Goal: Task Accomplishment & Management: Manage account settings

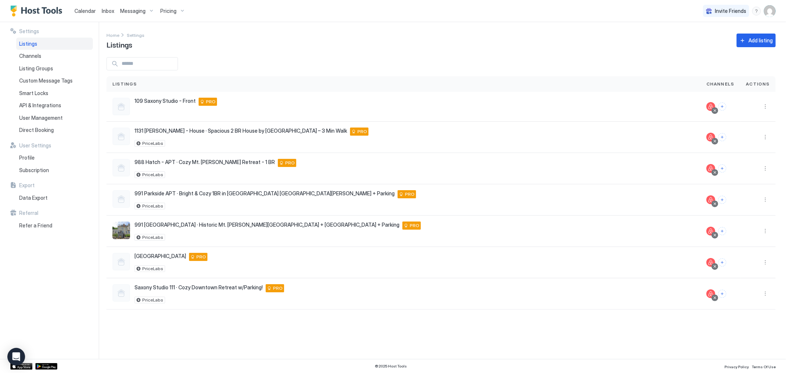
click at [82, 9] on span "Calendar" at bounding box center [84, 11] width 21 height 6
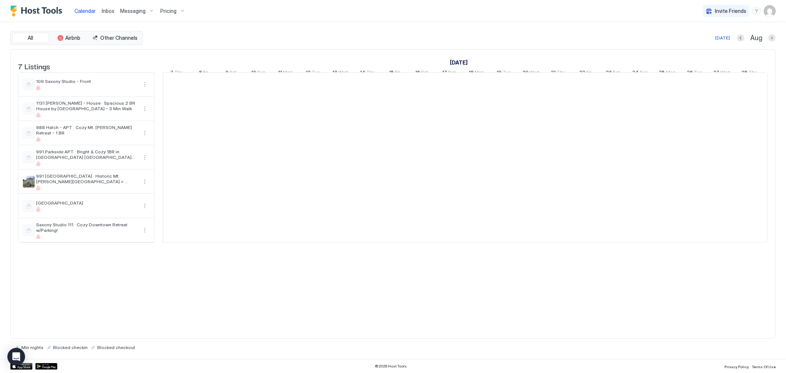
scroll to position [0, 409]
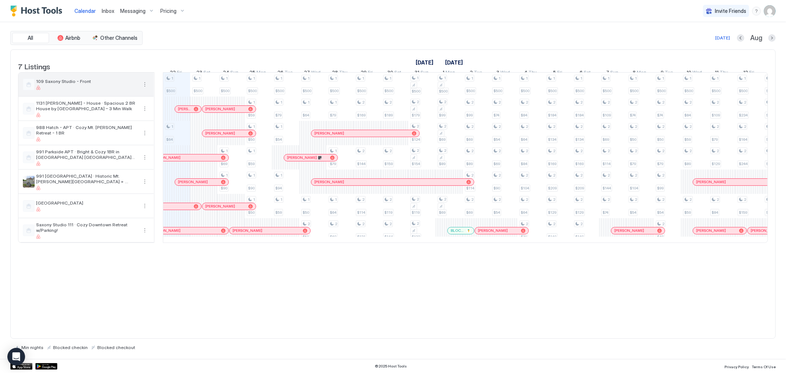
click at [145, 89] on button "More options" at bounding box center [144, 84] width 9 height 9
drag, startPoint x: 133, startPoint y: 126, endPoint x: 123, endPoint y: 124, distance: 11.0
click at [121, 124] on span "Listing Settings" at bounding box center [132, 125] width 33 height 6
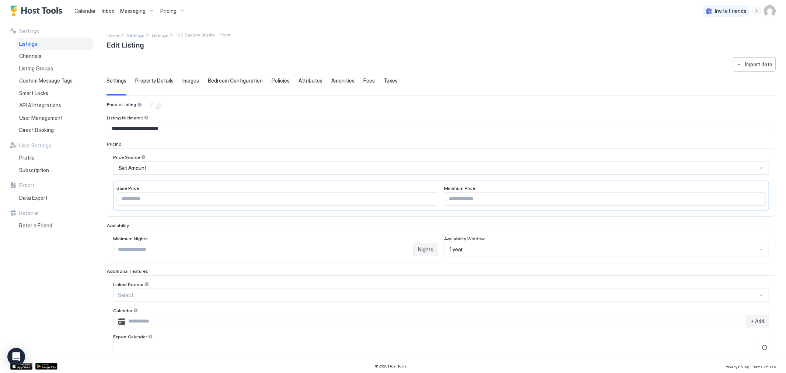
click at [161, 165] on div "Set Amount" at bounding box center [438, 168] width 638 height 7
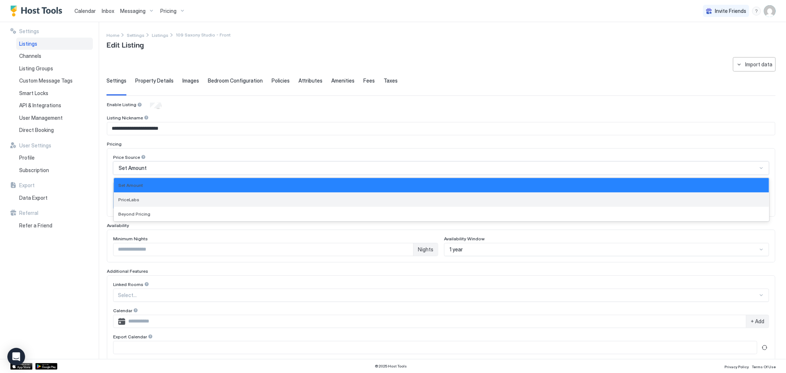
click at [151, 202] on div "PriceLabs" at bounding box center [441, 200] width 646 height 6
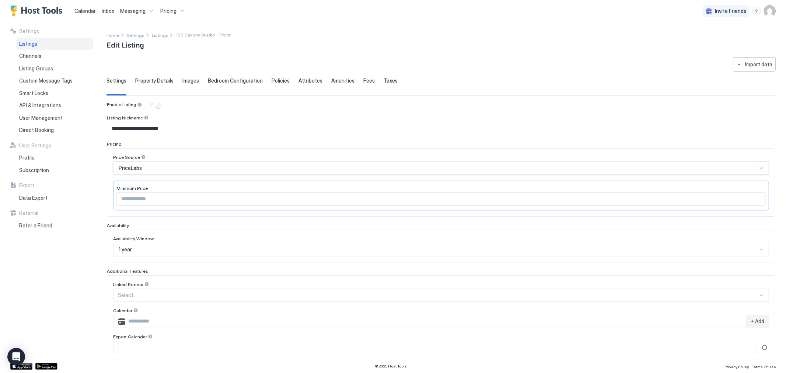
click at [666, 204] on input "***" at bounding box center [441, 199] width 648 height 13
drag, startPoint x: 187, startPoint y: 193, endPoint x: 99, endPoint y: 190, distance: 87.3
click at [99, 190] on div "**********" at bounding box center [393, 190] width 786 height 337
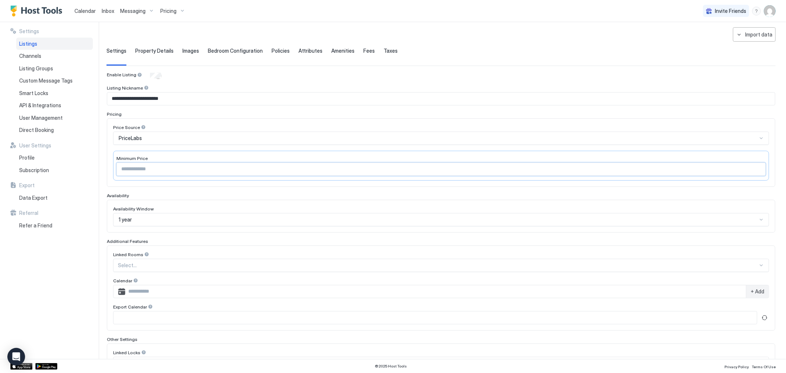
scroll to position [102, 0]
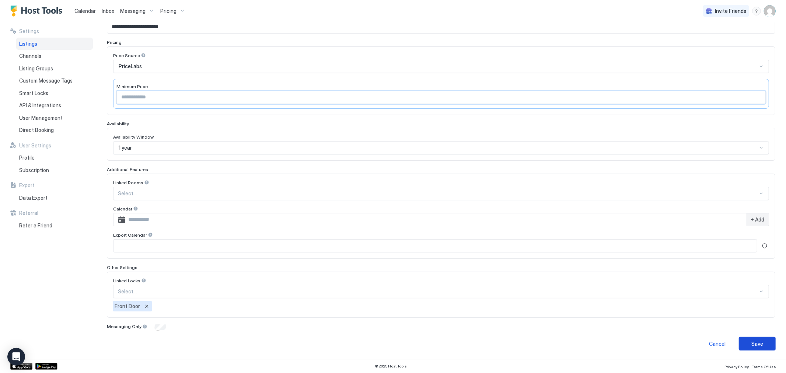
type input "**"
click at [764, 344] on button "Save" at bounding box center [757, 344] width 37 height 14
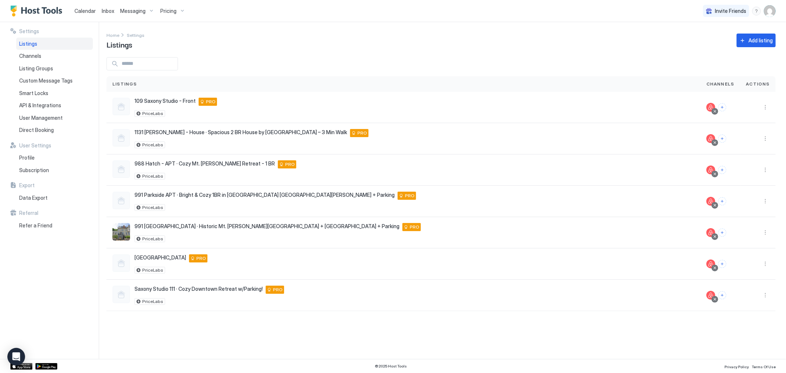
click at [36, 41] on span "Listings" at bounding box center [28, 44] width 18 height 7
click at [82, 7] on link "Calendar" at bounding box center [84, 11] width 21 height 8
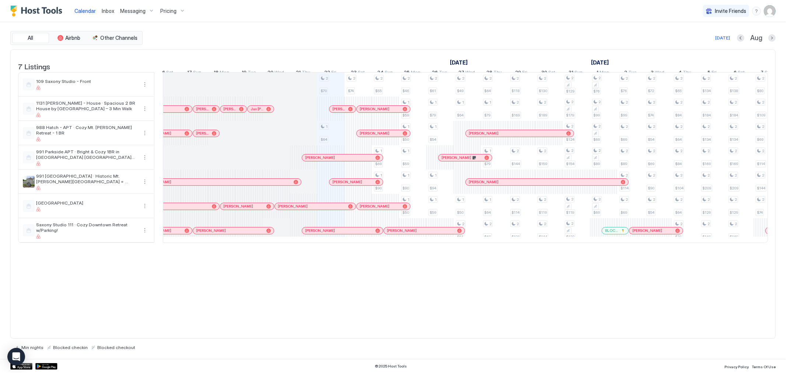
click at [545, 318] on div "7 Listings July 2025 August 2025 September 2025 18 Fri 19 Sat 20 Sun 21 Mon 22 …" at bounding box center [392, 194] width 765 height 290
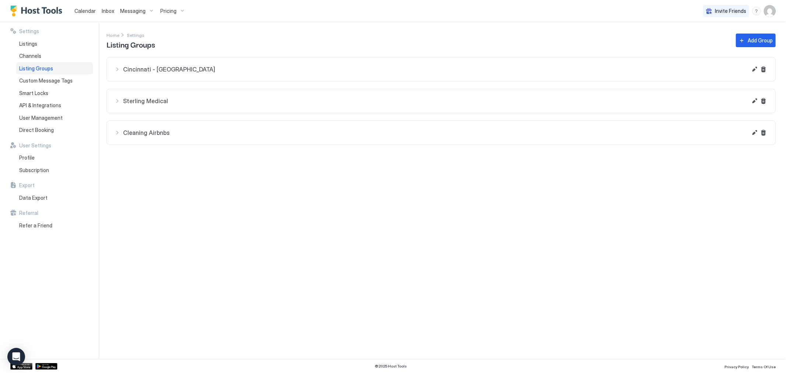
click at [249, 81] on button "Cleaning Airbnbs" at bounding box center [441, 69] width 668 height 24
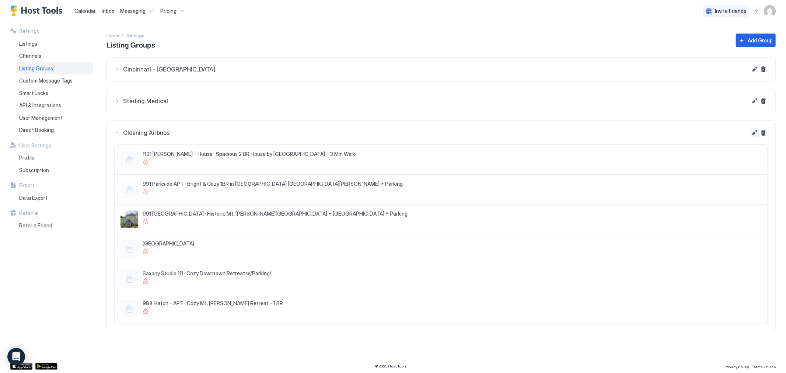
click at [754, 74] on button "Edit" at bounding box center [754, 69] width 9 height 9
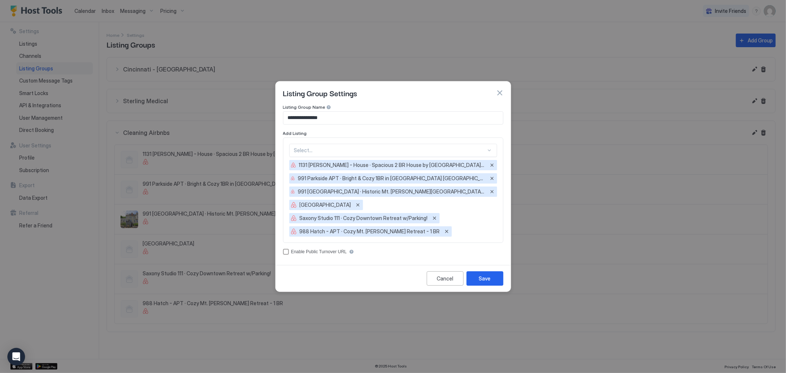
click at [347, 144] on div "Select..." at bounding box center [393, 150] width 208 height 13
click at [326, 170] on span "109 Saxony Studio - Front" at bounding box center [321, 168] width 55 height 6
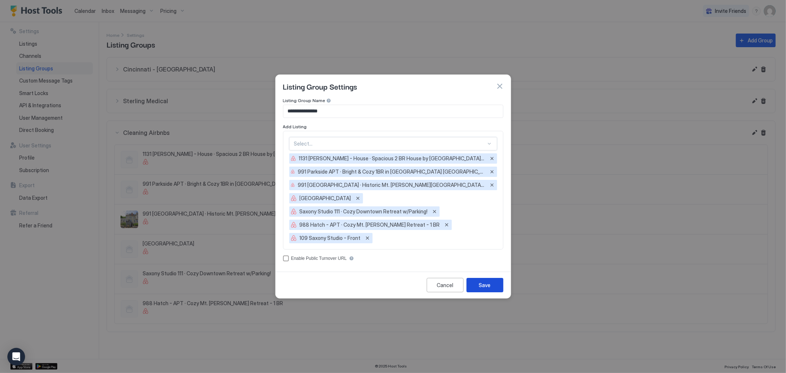
click at [492, 279] on button "Save" at bounding box center [484, 285] width 37 height 14
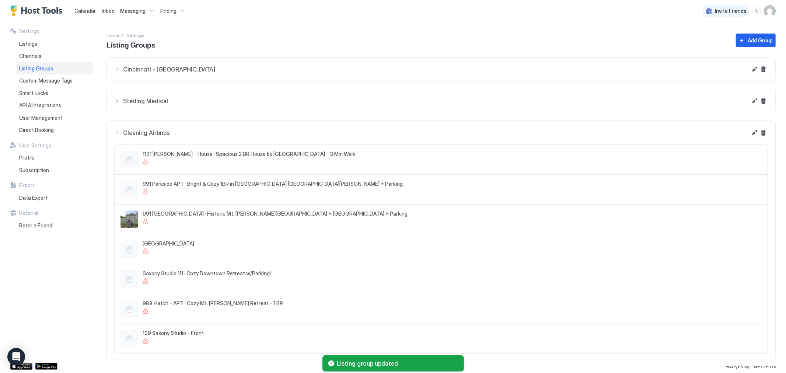
click at [38, 67] on span "Listing Groups" at bounding box center [36, 68] width 34 height 7
click at [32, 56] on span "Channels" at bounding box center [30, 56] width 22 height 7
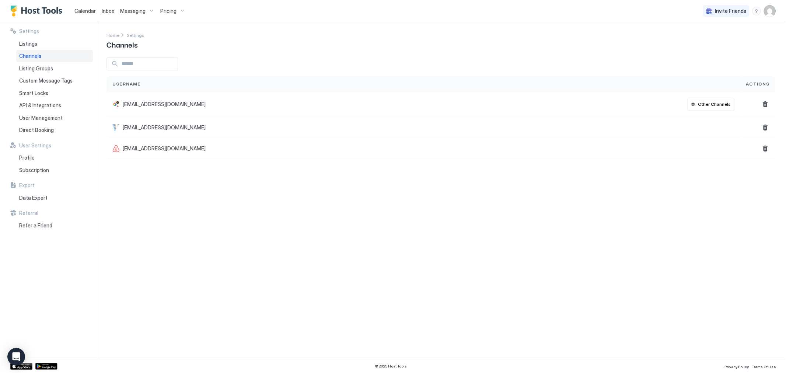
click at [87, 8] on span "Calendar" at bounding box center [84, 11] width 21 height 6
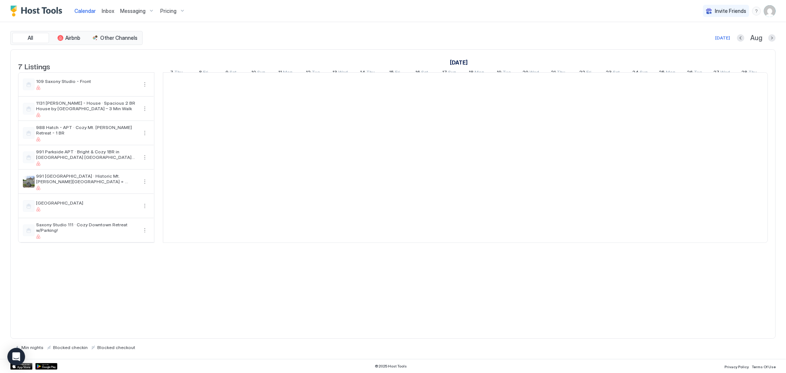
scroll to position [0, 409]
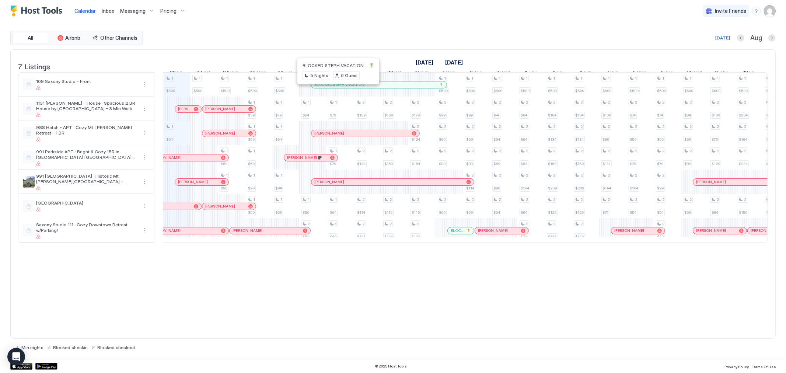
click at [336, 88] on div at bounding box center [336, 85] width 6 height 6
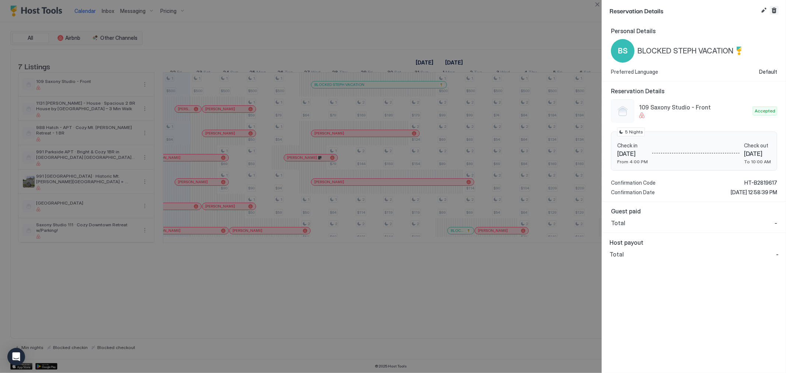
click at [771, 8] on button "Cancel reservation" at bounding box center [774, 10] width 9 height 9
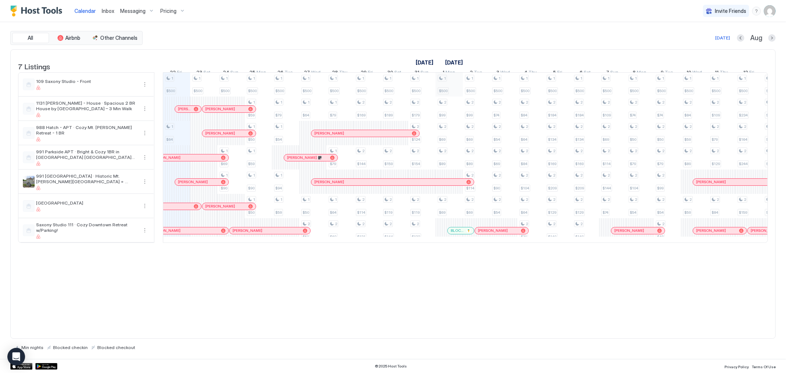
click at [444, 93] on div "1 $500 1 $64 1 $500 1 $500 1 $69 1 $90 1 $500 1 $59 1 $50 1 $59 1 $90 1 $50 1 $…" at bounding box center [599, 158] width 1690 height 170
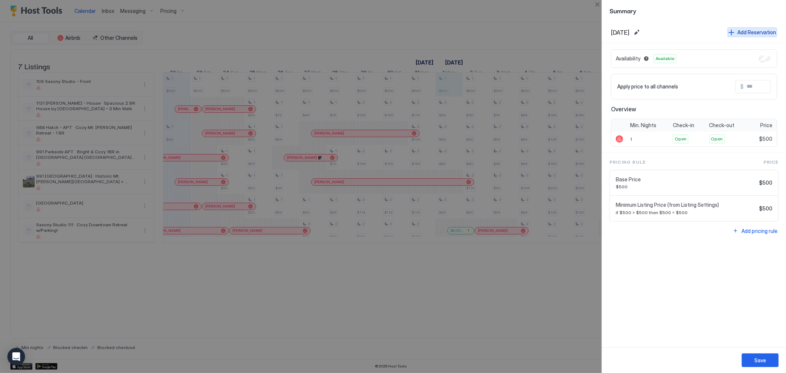
click at [760, 28] on button "Add Reservation" at bounding box center [752, 32] width 50 height 10
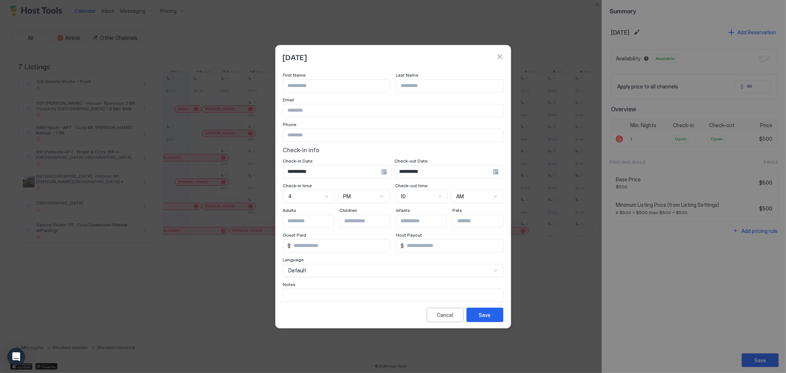
scroll to position [0, 0]
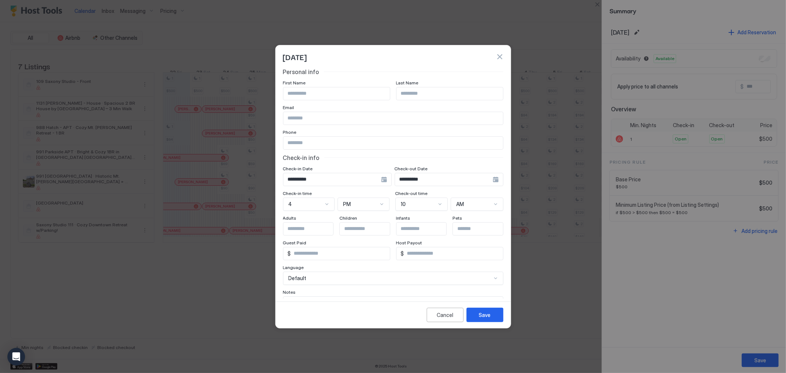
click at [332, 181] on input "**********" at bounding box center [332, 179] width 98 height 13
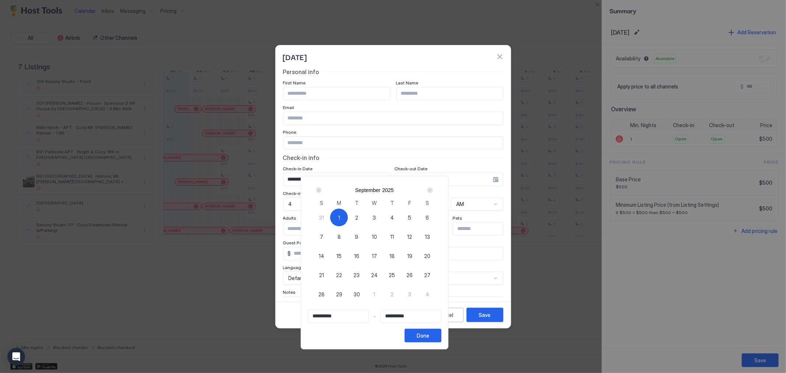
click at [365, 217] on div "2" at bounding box center [357, 218] width 18 height 18
type input "**********"
click at [340, 216] on span "1" at bounding box center [339, 218] width 2 height 8
type input "**********"
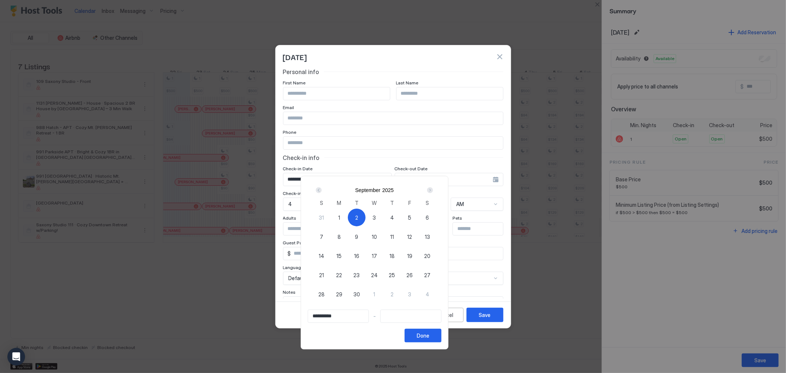
type input "**********"
click at [365, 218] on div "2" at bounding box center [357, 218] width 18 height 18
type input "**********"
click at [429, 336] on div "Done" at bounding box center [423, 336] width 13 height 8
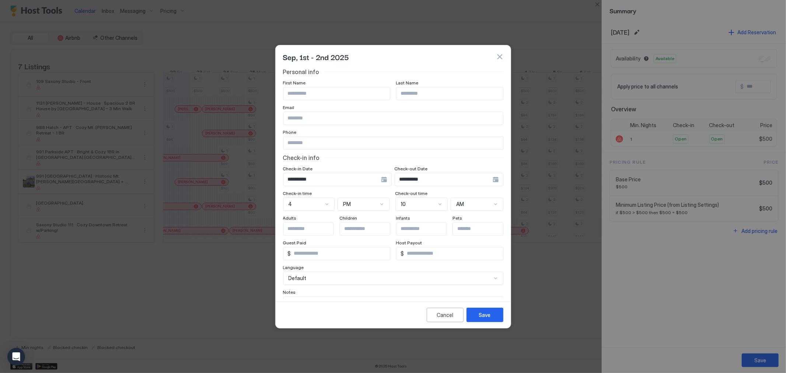
click at [330, 97] on input "Input Field" at bounding box center [336, 93] width 106 height 13
type input "*******"
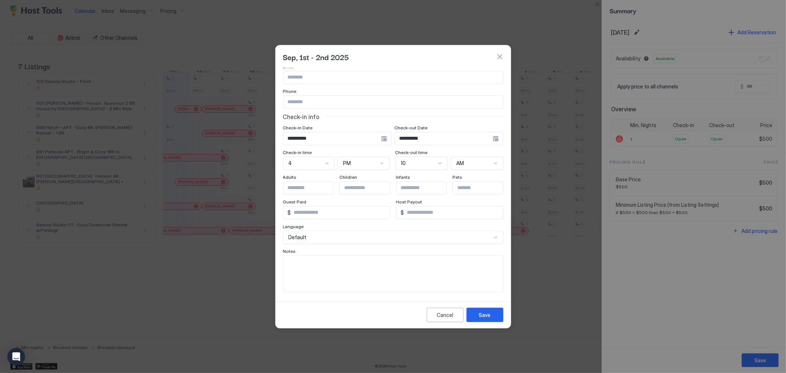
scroll to position [42, 0]
type input "*********"
click at [441, 317] on div "Cancel" at bounding box center [445, 315] width 17 height 8
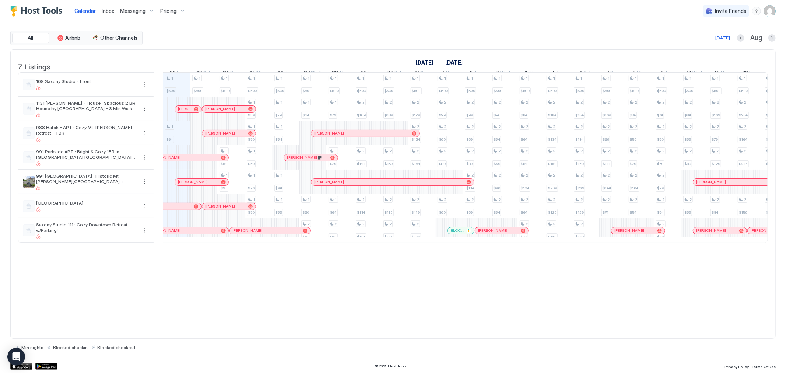
click at [772, 12] on img "User profile" at bounding box center [770, 11] width 12 height 12
click at [708, 42] on span "Settings" at bounding box center [703, 41] width 20 height 7
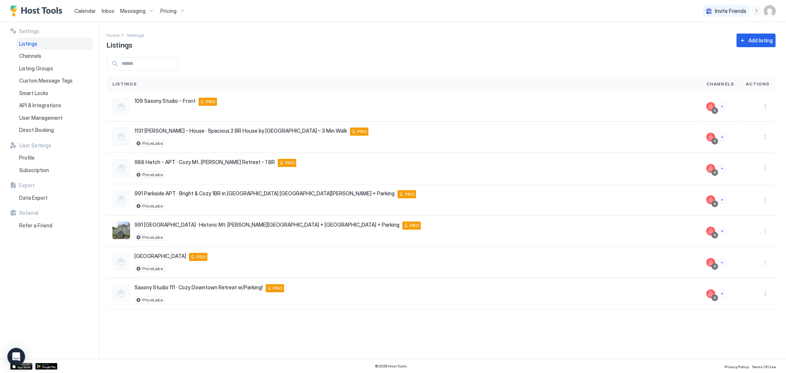
click at [149, 12] on div "Messaging" at bounding box center [137, 11] width 40 height 13
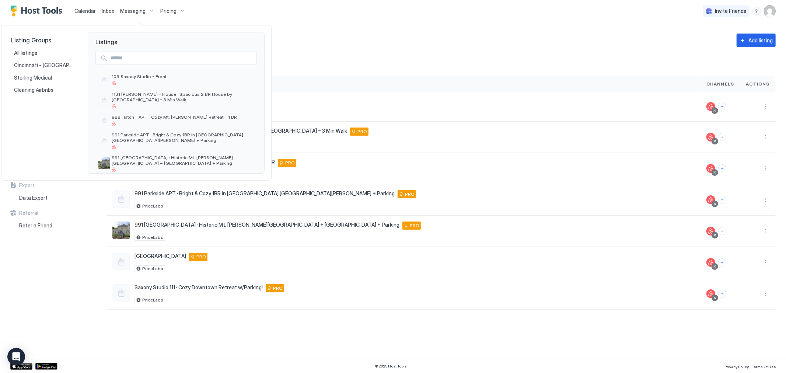
click at [175, 9] on div at bounding box center [393, 186] width 786 height 373
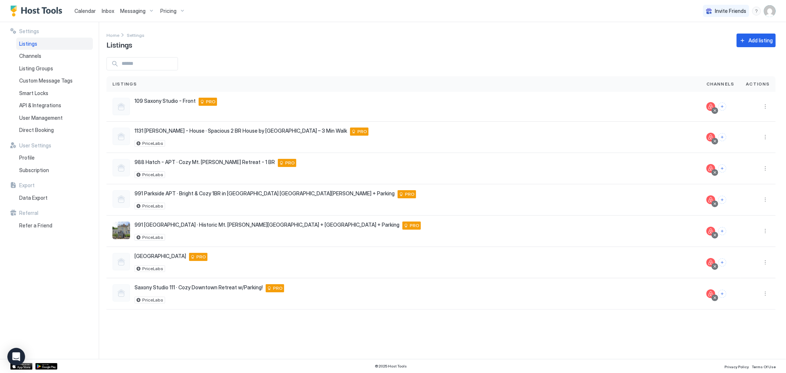
click at [175, 13] on div "Pricing" at bounding box center [172, 11] width 31 height 13
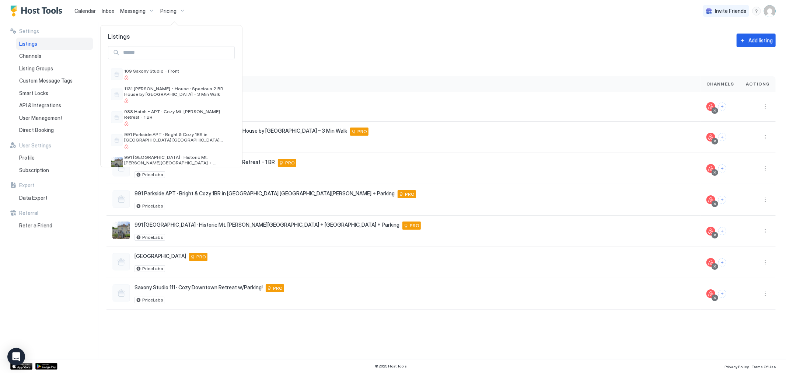
click at [110, 10] on div at bounding box center [393, 186] width 786 height 373
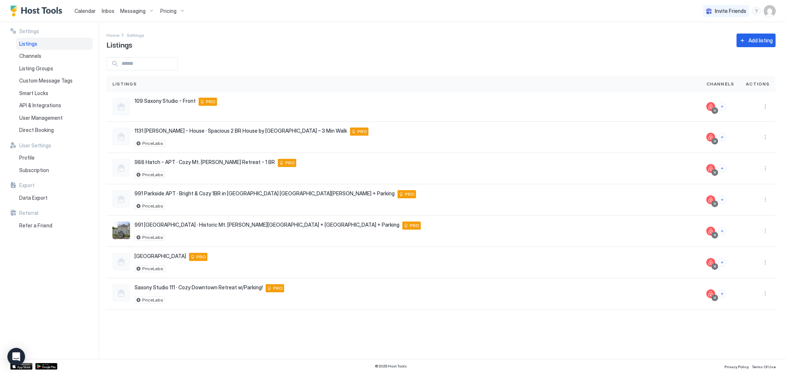
click at [141, 10] on span "Messaging" at bounding box center [132, 11] width 25 height 7
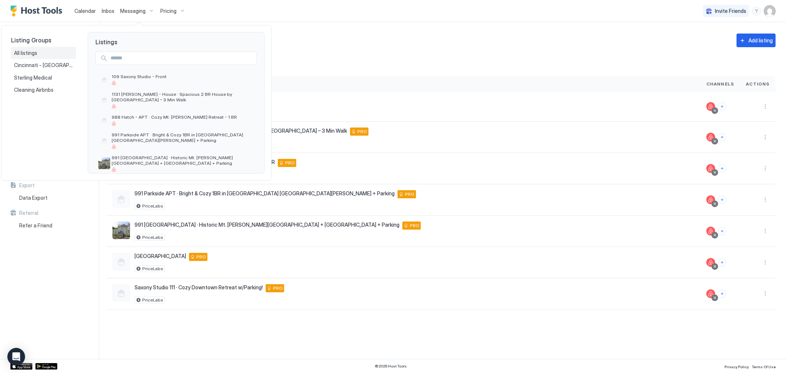
click at [41, 48] on div "All listings" at bounding box center [43, 53] width 65 height 13
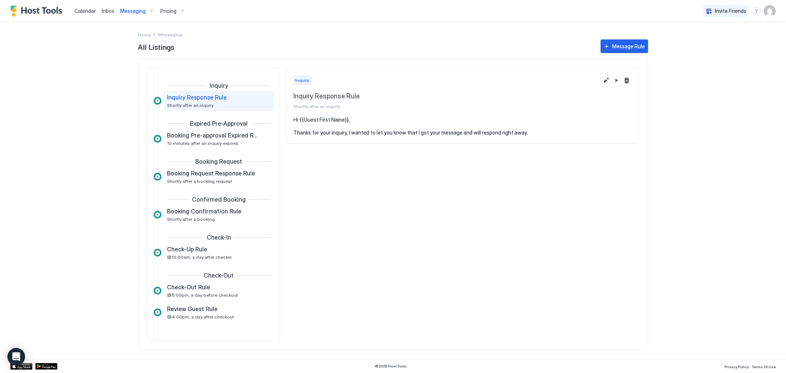
click at [178, 7] on div "Pricing" at bounding box center [172, 11] width 31 height 13
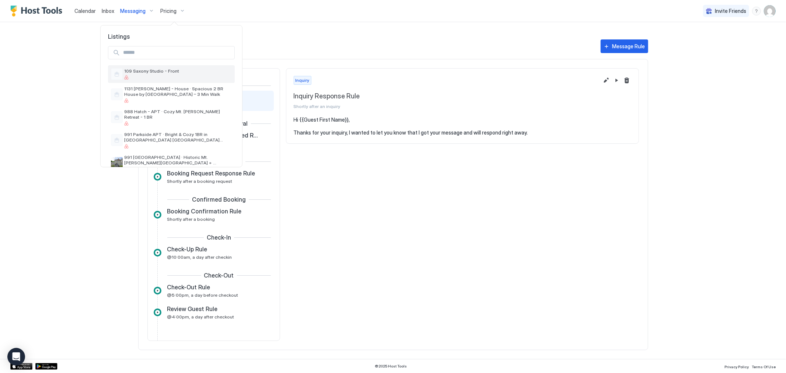
click at [181, 72] on span "109 Saxony Studio - Front" at bounding box center [178, 71] width 108 height 6
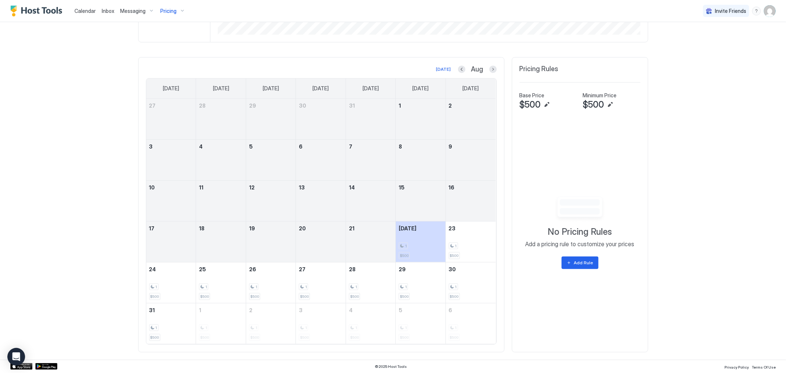
scroll to position [190, 0]
click at [575, 263] on div "Add Rule" at bounding box center [583, 262] width 19 height 7
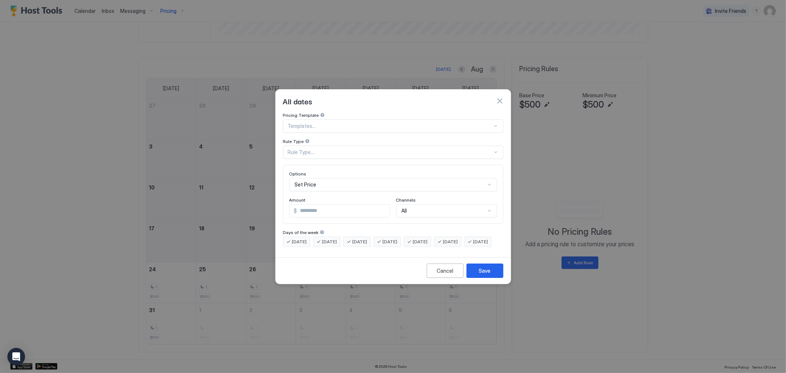
click at [337, 149] on div "Rule Type..." at bounding box center [390, 152] width 204 height 7
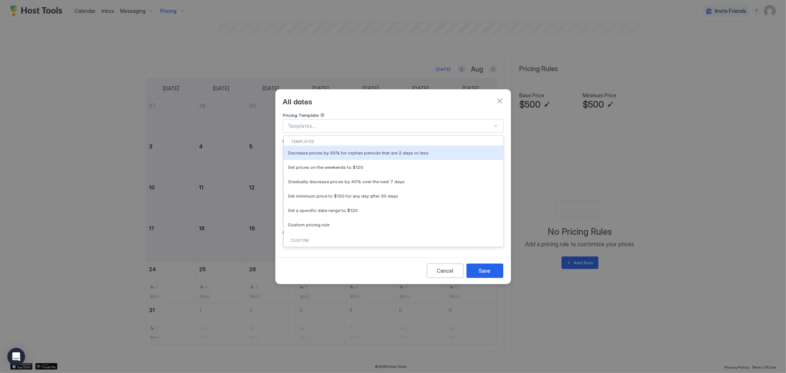
click at [344, 123] on div at bounding box center [390, 126] width 204 height 7
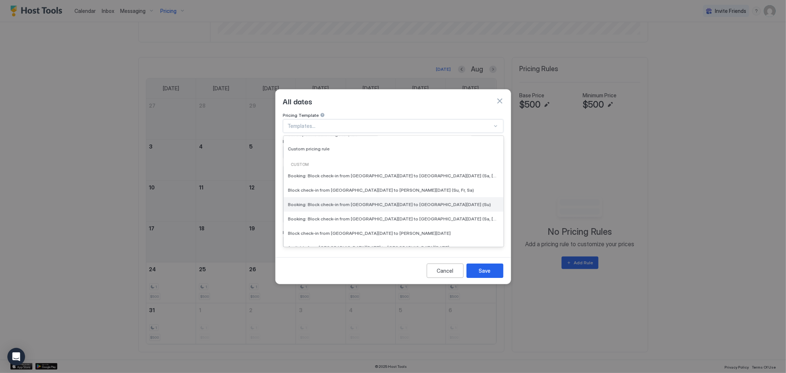
scroll to position [82, 0]
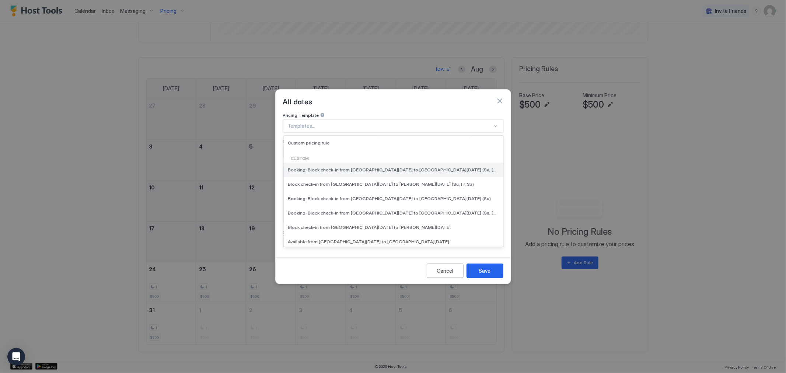
click at [343, 168] on div "Booking: Block check-in from Sat, Aug 24th 2024 to Mon, Aug 26th 2024 (Sa, Su)" at bounding box center [394, 169] width 220 height 14
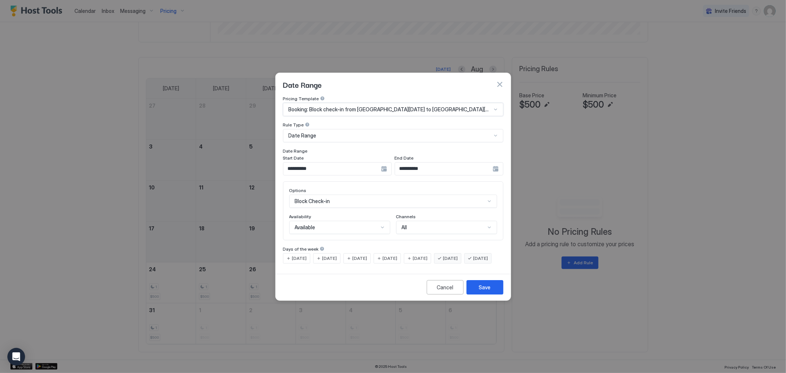
click at [327, 162] on input "**********" at bounding box center [332, 168] width 98 height 13
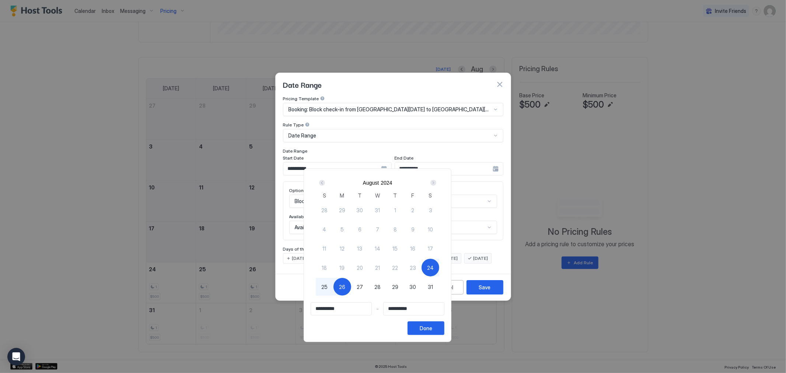
click at [436, 182] on div "Next" at bounding box center [433, 183] width 6 height 6
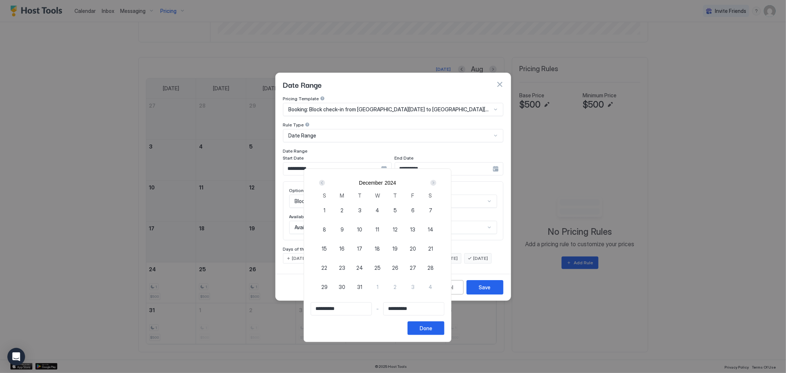
click at [436, 182] on div "Next" at bounding box center [433, 183] width 6 height 6
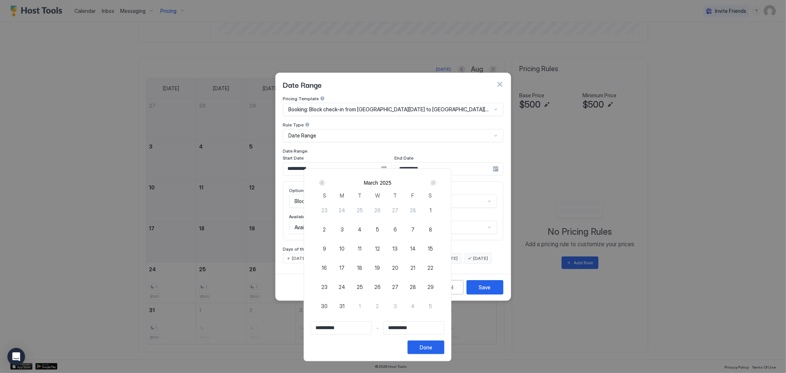
click at [436, 183] on div "Next" at bounding box center [433, 183] width 6 height 6
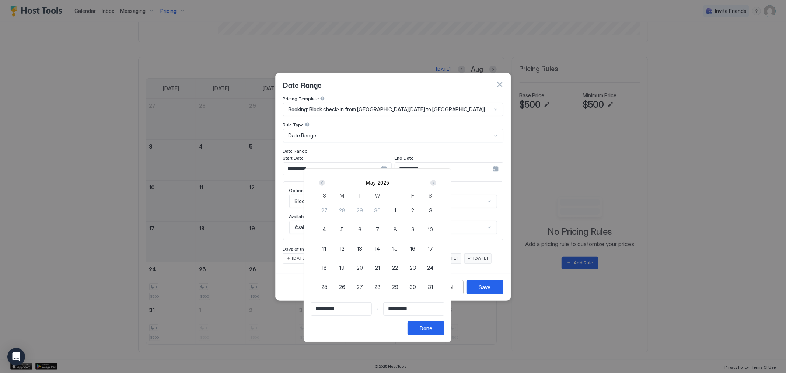
click at [436, 183] on div "Next" at bounding box center [433, 183] width 6 height 6
click at [436, 184] on div "Next" at bounding box center [433, 183] width 6 height 6
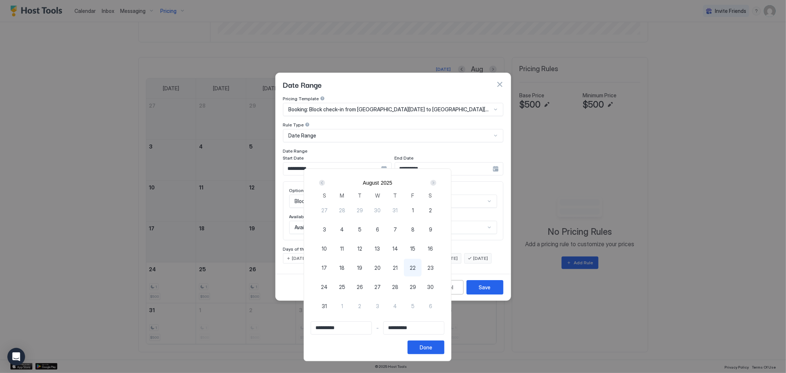
click at [327, 306] on span "31" at bounding box center [324, 306] width 5 height 8
type input "**********"
click at [361, 307] on span "2" at bounding box center [359, 306] width 3 height 8
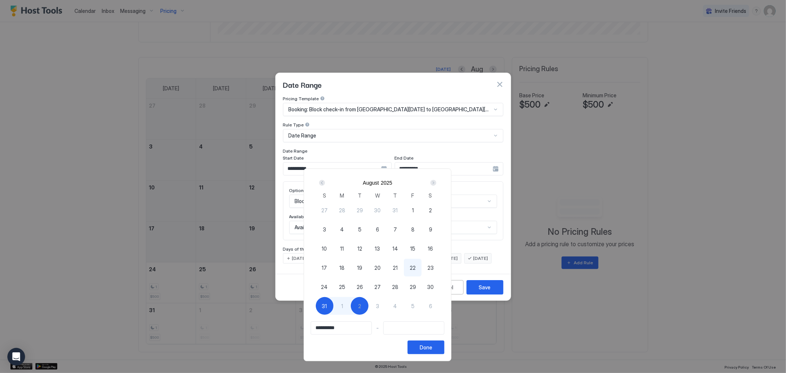
type input "**********"
drag, startPoint x: 459, startPoint y: 349, endPoint x: 459, endPoint y: 344, distance: 4.1
click at [432, 348] on div "Done" at bounding box center [426, 347] width 13 height 8
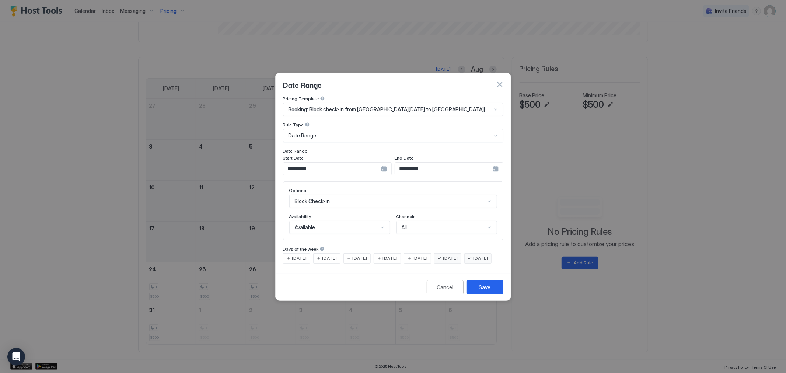
drag, startPoint x: 304, startPoint y: 269, endPoint x: 342, endPoint y: 265, distance: 37.5
click at [464, 263] on div "Sunday" at bounding box center [477, 258] width 27 height 10
click at [458, 255] on span "Saturday" at bounding box center [450, 258] width 15 height 7
click at [464, 263] on div "Sunday" at bounding box center [477, 258] width 27 height 10
click at [299, 255] on span "Monday" at bounding box center [299, 258] width 15 height 7
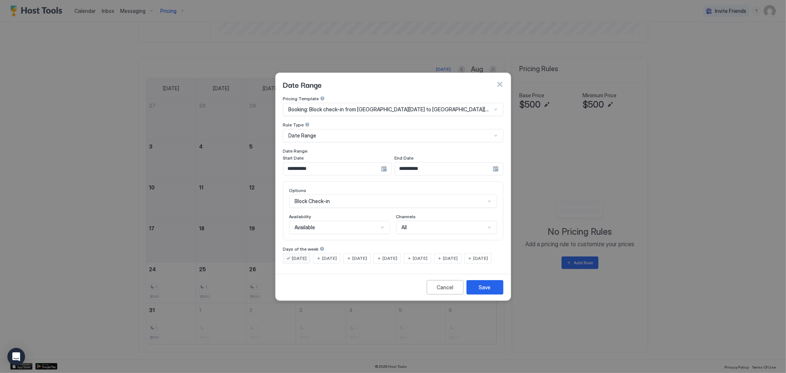
click at [473, 262] on span "Sunday" at bounding box center [480, 258] width 15 height 7
click at [363, 224] on div "Available" at bounding box center [337, 227] width 84 height 7
click at [444, 224] on div "All" at bounding box center [444, 227] width 84 height 7
click at [350, 224] on div "Available" at bounding box center [337, 227] width 84 height 7
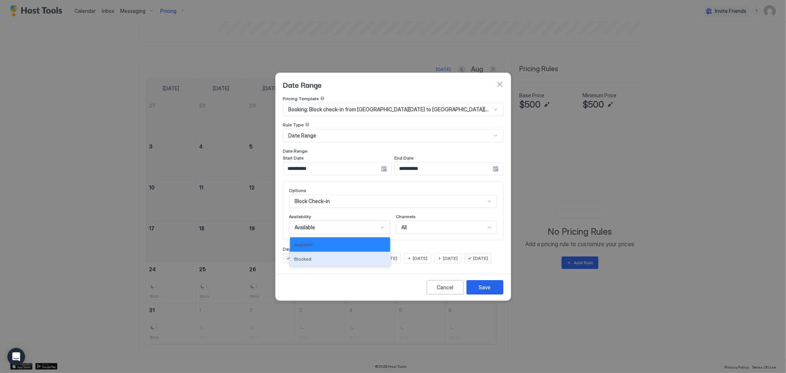
drag, startPoint x: 322, startPoint y: 251, endPoint x: 326, endPoint y: 252, distance: 3.8
click at [323, 256] on div "Blocked" at bounding box center [339, 259] width 91 height 6
click at [327, 132] on div "Date Range" at bounding box center [389, 135] width 203 height 7
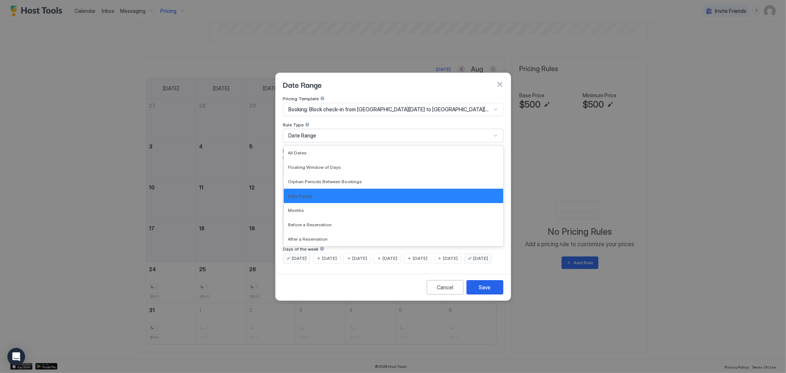
click at [333, 132] on div "Date Range" at bounding box center [389, 135] width 203 height 7
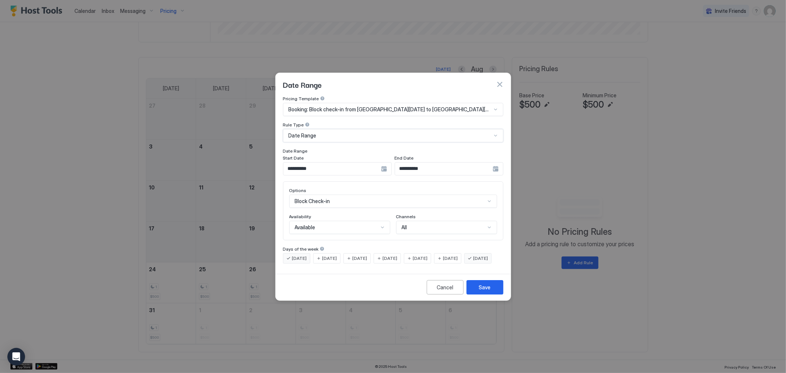
scroll to position [38, 0]
click at [345, 197] on div "Block Check-in" at bounding box center [393, 201] width 208 height 13
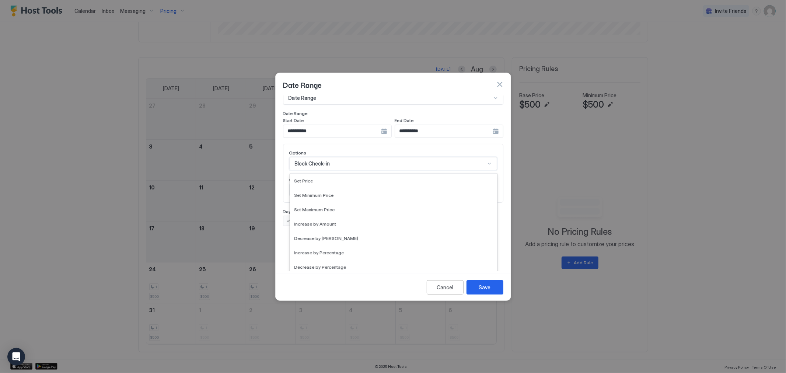
scroll to position [124, 0]
click at [343, 270] on div "Block Check-in" at bounding box center [393, 273] width 198 height 6
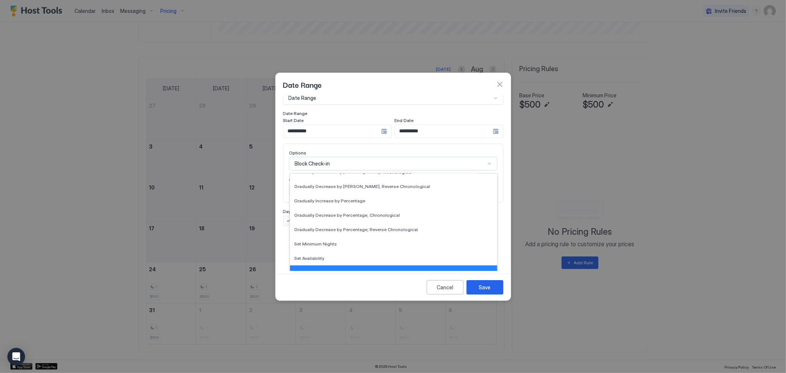
scroll to position [0, 0]
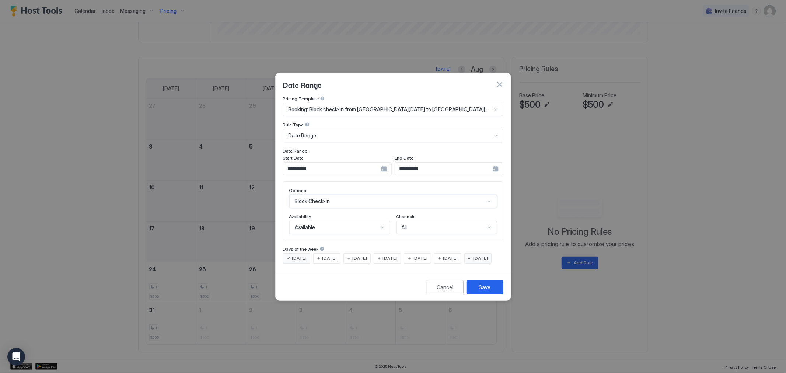
click at [362, 224] on div "Available" at bounding box center [337, 227] width 84 height 7
click at [327, 256] on div "Blocked" at bounding box center [339, 259] width 91 height 6
drag, startPoint x: 320, startPoint y: 214, endPoint x: 316, endPoint y: 239, distance: 24.6
click at [320, 221] on div "Available" at bounding box center [339, 227] width 101 height 13
click at [304, 256] on span "Blocked" at bounding box center [302, 259] width 17 height 6
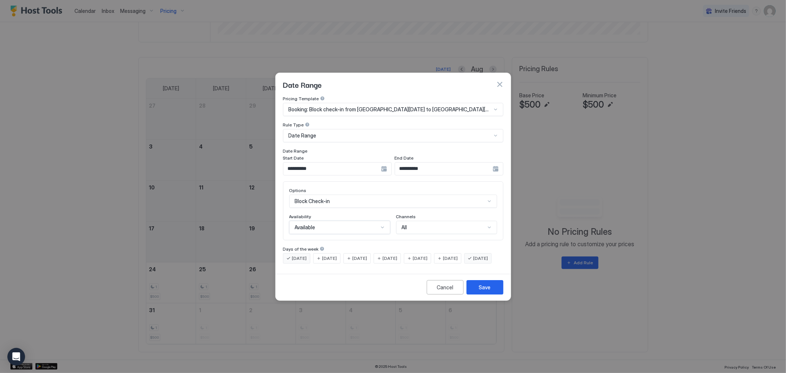
click at [345, 232] on div "Options Block Check-in Availability option Blocked, selected. Available Channel…" at bounding box center [393, 210] width 220 height 59
click at [486, 291] on div "Save" at bounding box center [485, 287] width 12 height 8
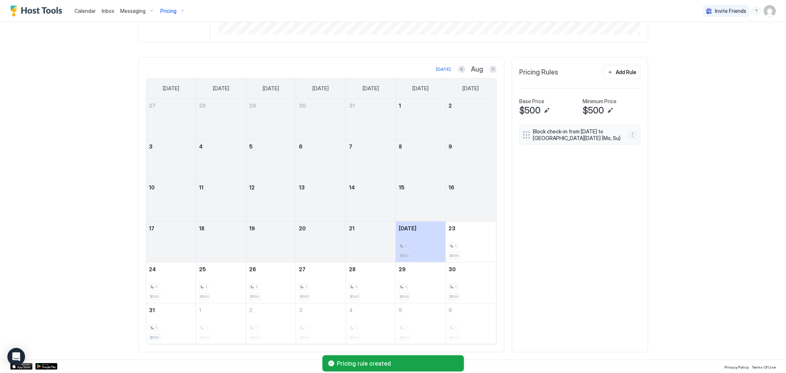
click at [628, 134] on button "More options" at bounding box center [632, 134] width 9 height 9
drag, startPoint x: 637, startPoint y: 144, endPoint x: 572, endPoint y: 203, distance: 87.6
click at [572, 203] on div "Edit Pause Delete" at bounding box center [393, 186] width 786 height 373
click at [570, 204] on div at bounding box center [393, 186] width 786 height 373
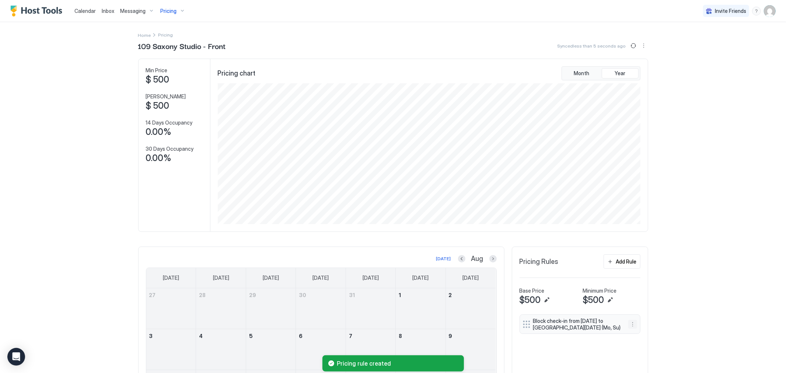
click at [628, 326] on button "More options" at bounding box center [632, 324] width 9 height 9
click at [586, 353] on div at bounding box center [393, 186] width 786 height 373
click at [188, 17] on div "Calendar Inbox Messaging Pricing Invite Friends CB" at bounding box center [393, 11] width 786 height 22
click at [174, 12] on span "Pricing" at bounding box center [168, 11] width 16 height 7
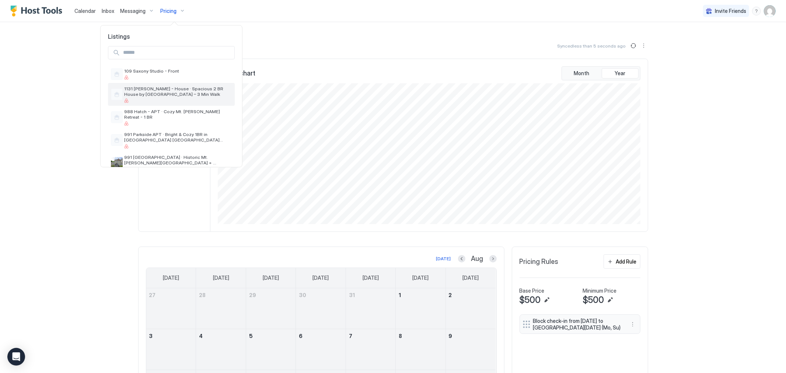
drag, startPoint x: 181, startPoint y: 88, endPoint x: 149, endPoint y: 92, distance: 32.0
drag, startPoint x: 149, startPoint y: 92, endPoint x: 127, endPoint y: 94, distance: 21.8
click at [127, 94] on span "1131 Carney - House · Spacious 2 BR House by Eden Park – 3 Min Walk" at bounding box center [178, 91] width 108 height 11
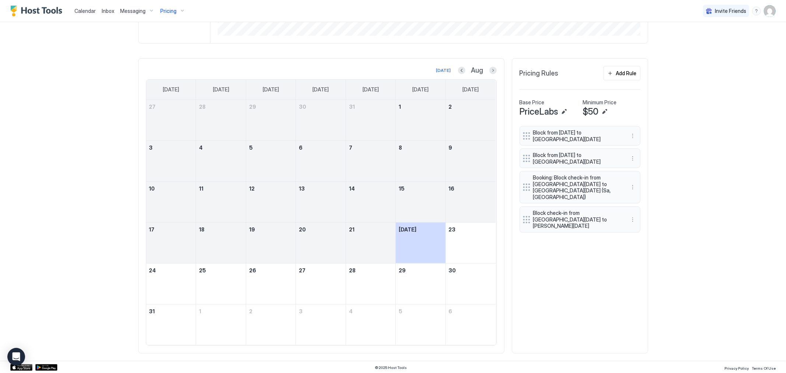
scroll to position [190, 0]
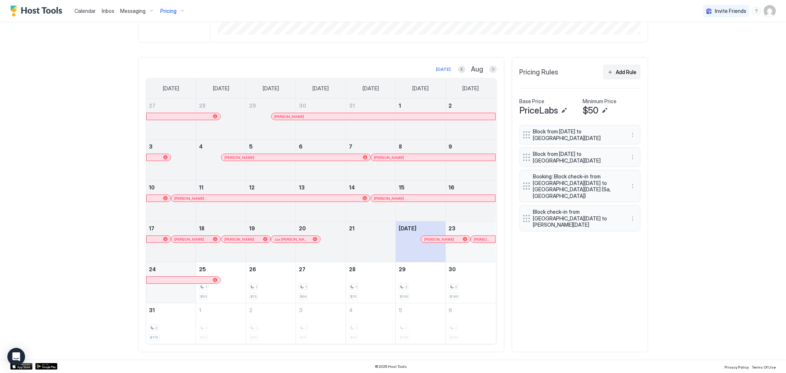
click at [627, 73] on div "Add Rule" at bounding box center [626, 72] width 21 height 8
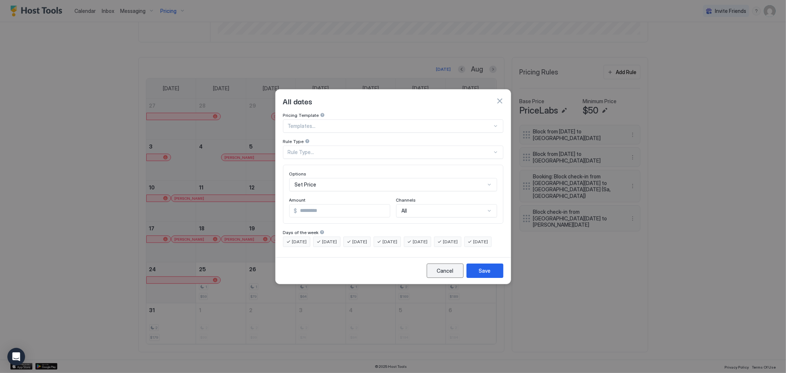
drag, startPoint x: 441, startPoint y: 279, endPoint x: 484, endPoint y: 231, distance: 64.4
click at [441, 274] on div "Cancel" at bounding box center [445, 271] width 17 height 8
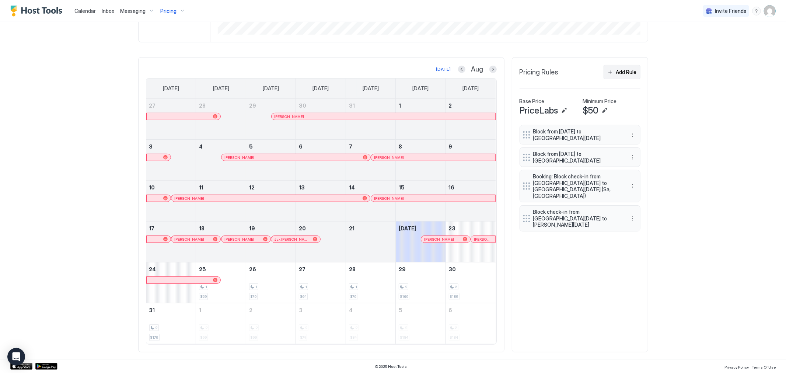
click at [618, 73] on div "Add Rule" at bounding box center [626, 72] width 21 height 8
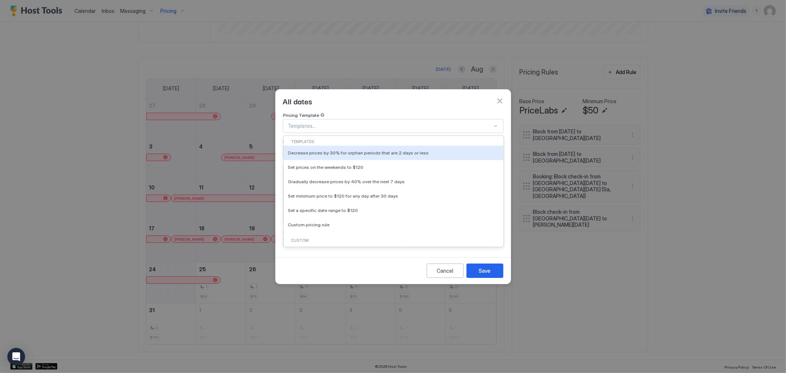
click at [299, 119] on div "Templates..." at bounding box center [393, 125] width 220 height 13
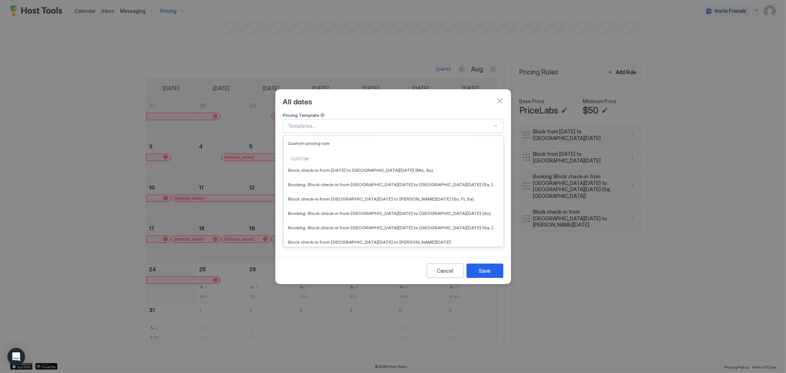
scroll to position [82, 0]
click at [350, 166] on div "Block check-in from Sun, Aug 31st 2025 to Tue, Sep 2nd 2025 (Mo, Su)" at bounding box center [394, 169] width 220 height 14
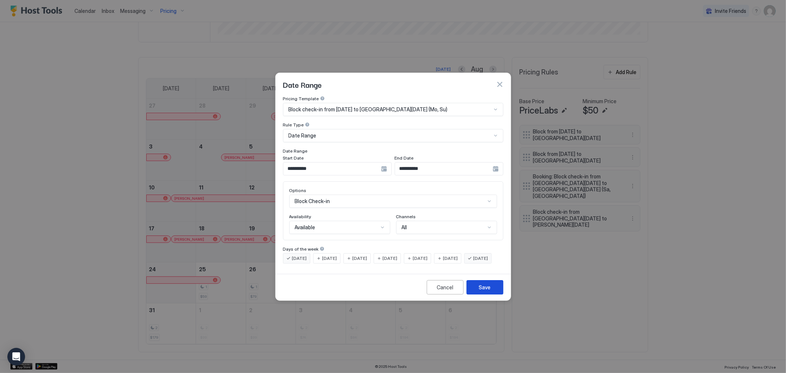
click at [492, 294] on button "Save" at bounding box center [484, 287] width 37 height 14
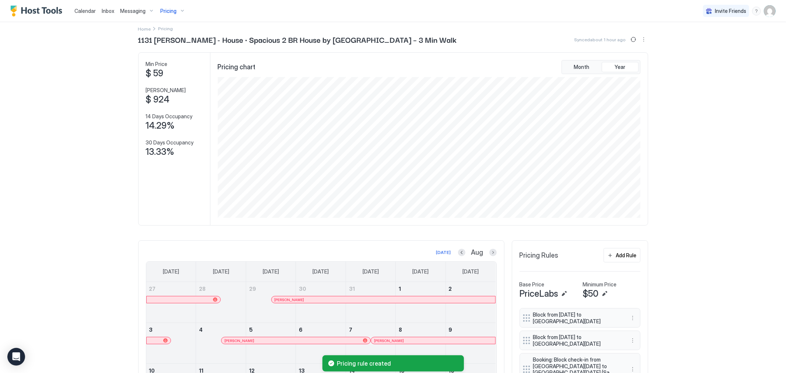
scroll to position [0, 0]
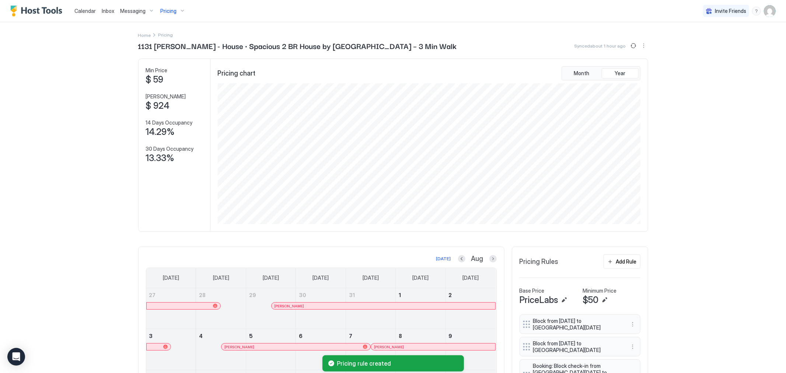
click at [179, 11] on div "Pricing" at bounding box center [172, 11] width 31 height 13
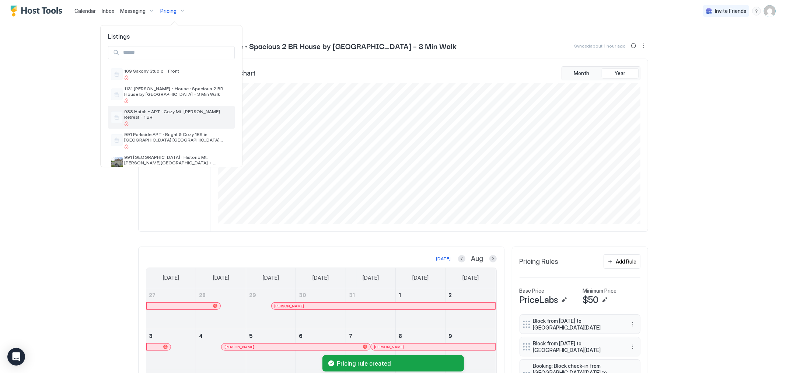
click at [159, 115] on div "988 Hatch - APT · Cozy Mt. Adams Retreat - 1 BR" at bounding box center [178, 117] width 108 height 17
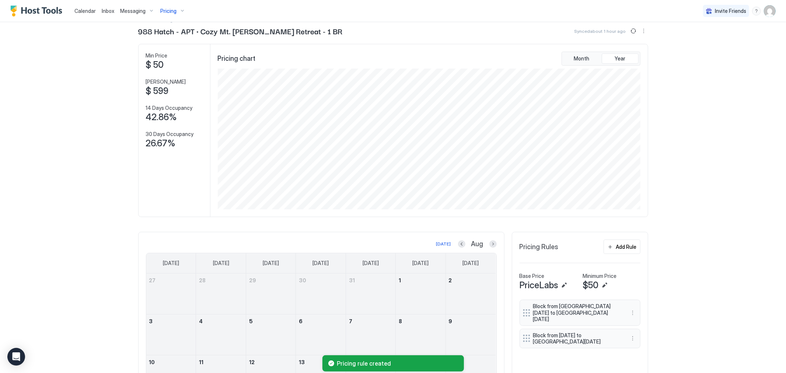
scroll to position [41, 0]
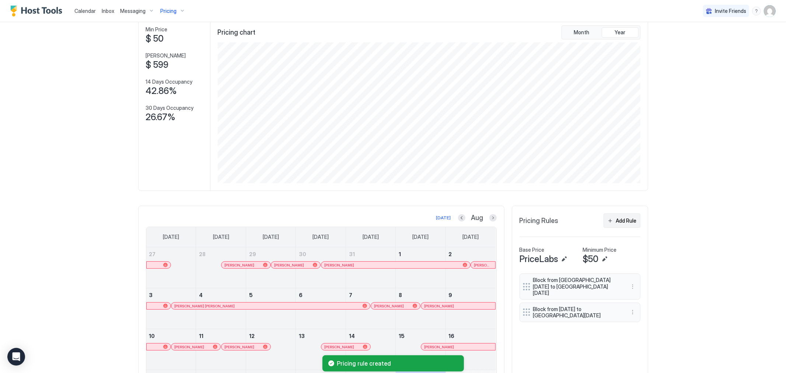
click at [628, 220] on div "Add Rule" at bounding box center [626, 221] width 21 height 8
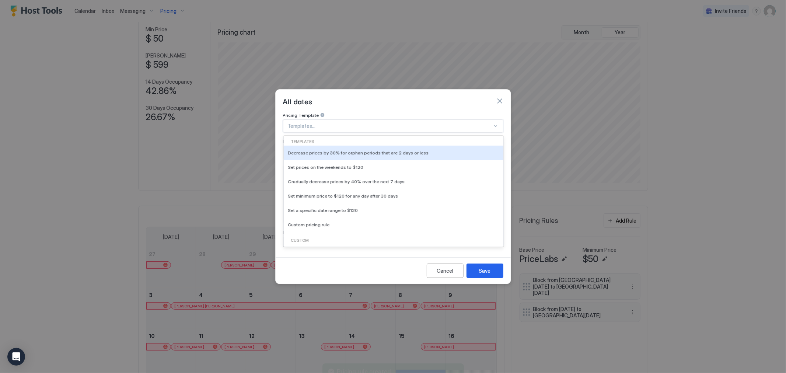
click at [343, 119] on div "Templates..." at bounding box center [393, 125] width 220 height 13
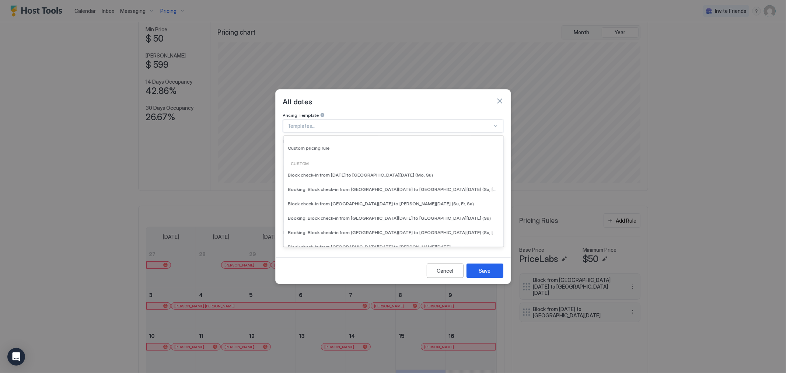
scroll to position [82, 0]
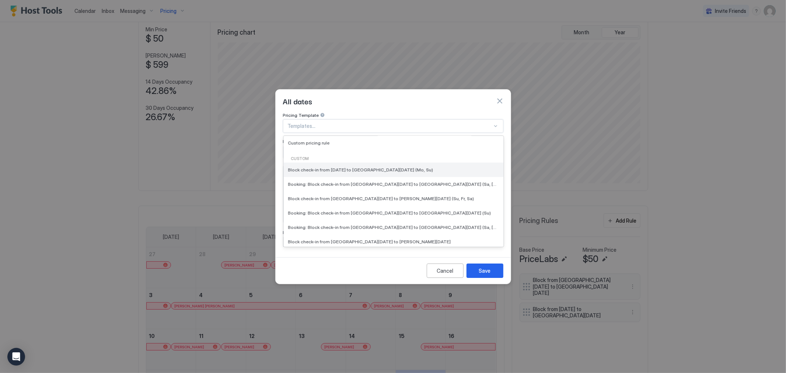
click at [336, 167] on span "Block check-in from Sun, Aug 31st 2025 to Tue, Sep 2nd 2025 (Mo, Su)" at bounding box center [360, 170] width 145 height 6
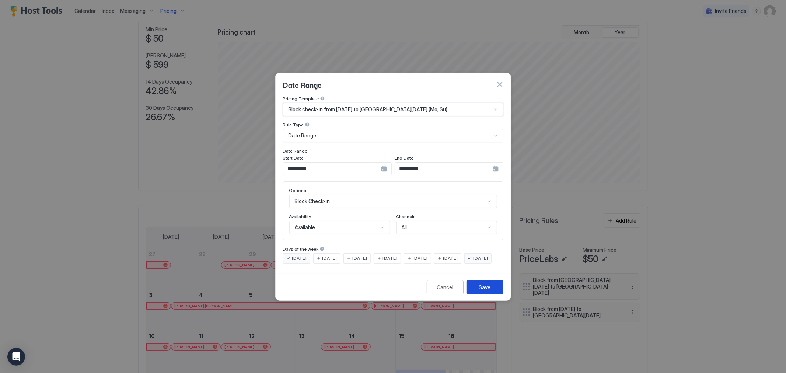
click at [488, 291] on div "Save" at bounding box center [485, 287] width 12 height 8
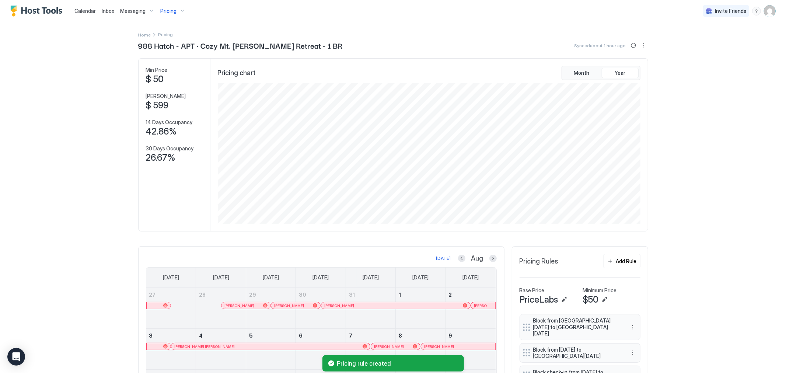
scroll to position [0, 0]
click at [174, 8] on span "Pricing" at bounding box center [168, 11] width 16 height 7
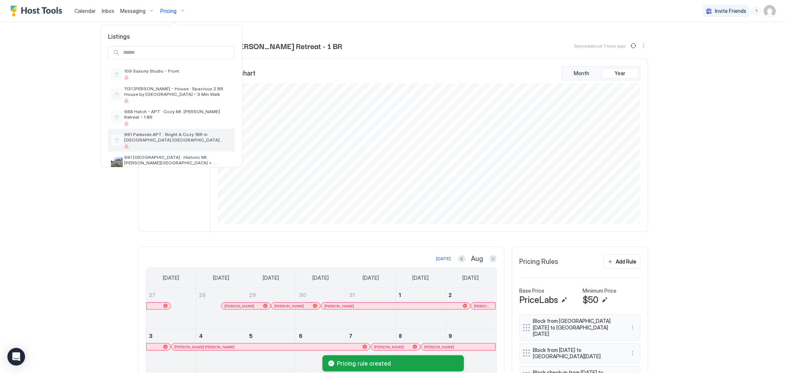
click at [162, 134] on span "991 Parkside APT · Bright & Cozy 1BR in Charming Mt Adams + Parking" at bounding box center [178, 137] width 108 height 11
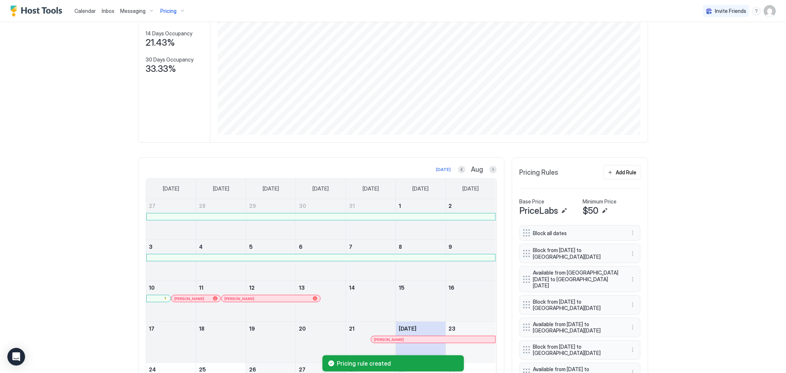
scroll to position [123, 0]
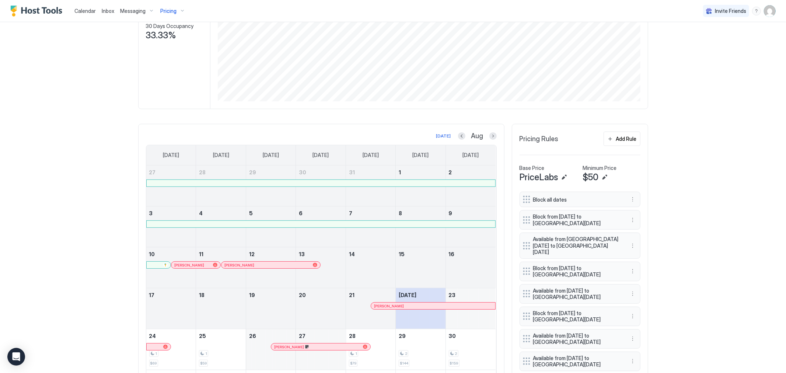
click at [614, 145] on button "Add Rule" at bounding box center [621, 139] width 37 height 14
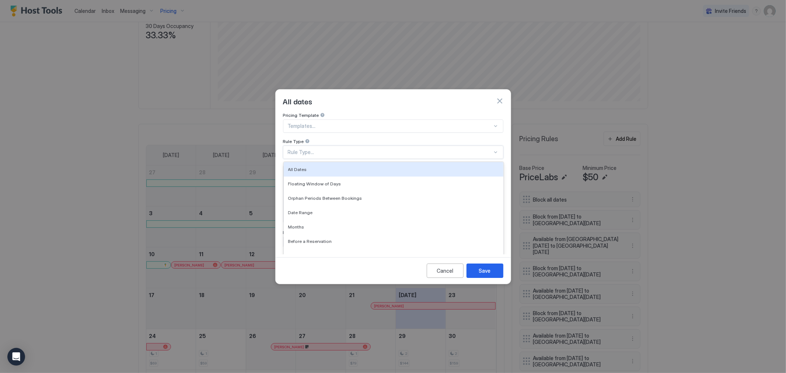
click at [350, 149] on div "Rule Type..." at bounding box center [390, 152] width 204 height 7
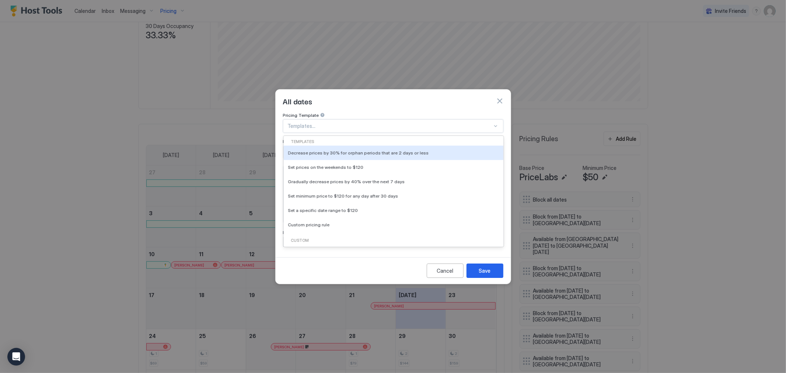
click at [340, 123] on div at bounding box center [390, 126] width 204 height 7
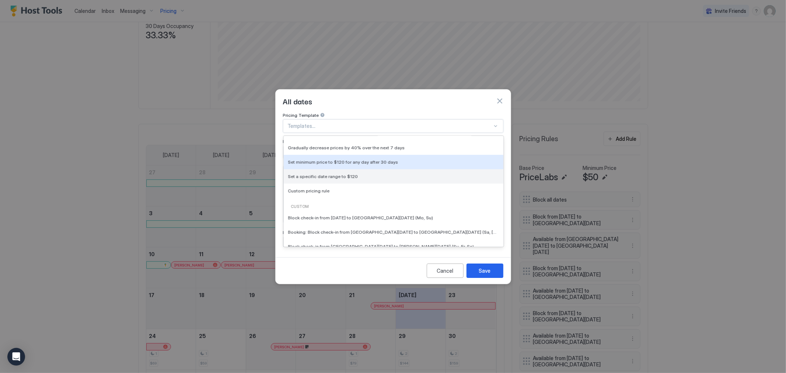
scroll to position [41, 0]
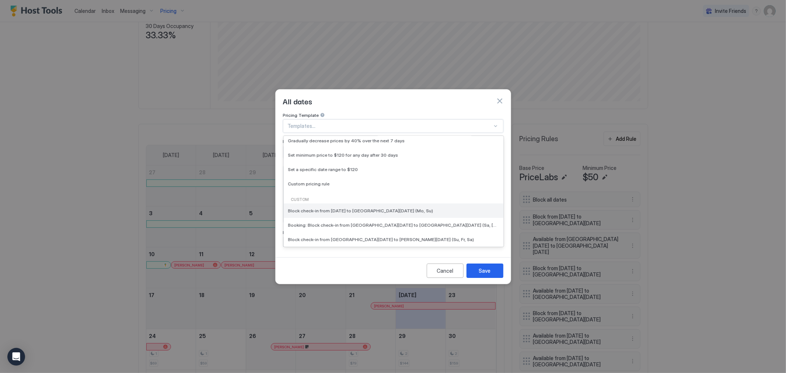
click at [336, 203] on div "Block check-in from Sun, Aug 31st 2025 to Tue, Sep 2nd 2025 (Mo, Su)" at bounding box center [394, 210] width 220 height 14
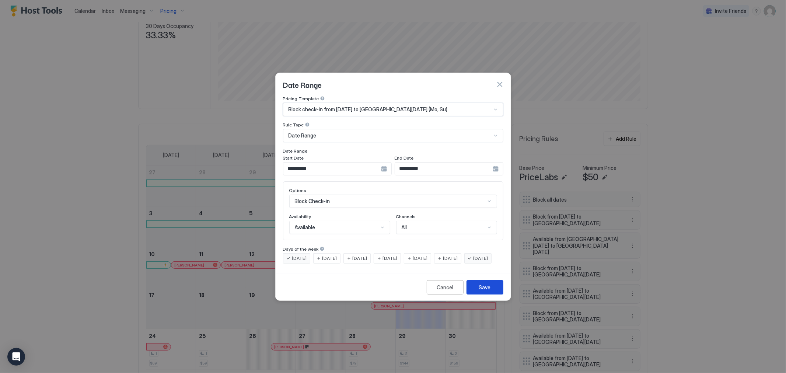
click at [492, 294] on button "Save" at bounding box center [484, 287] width 37 height 14
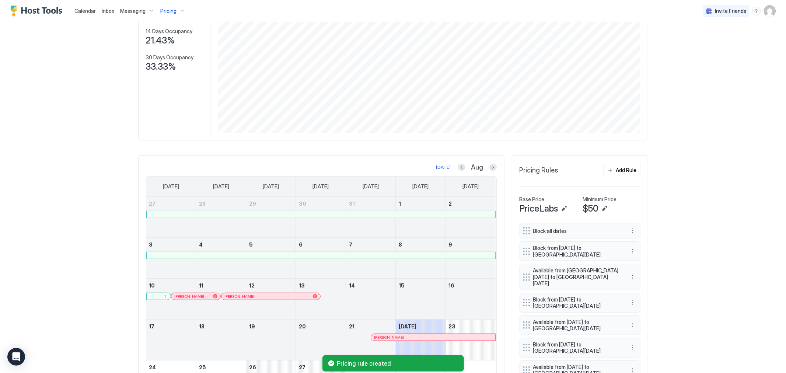
scroll to position [0, 0]
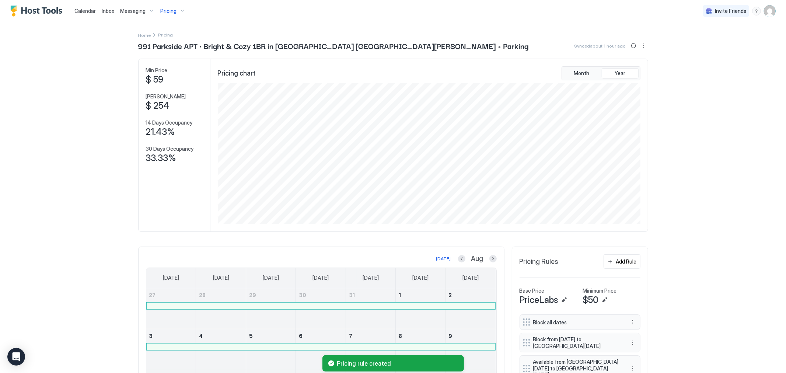
click at [168, 12] on span "Pricing" at bounding box center [168, 11] width 16 height 7
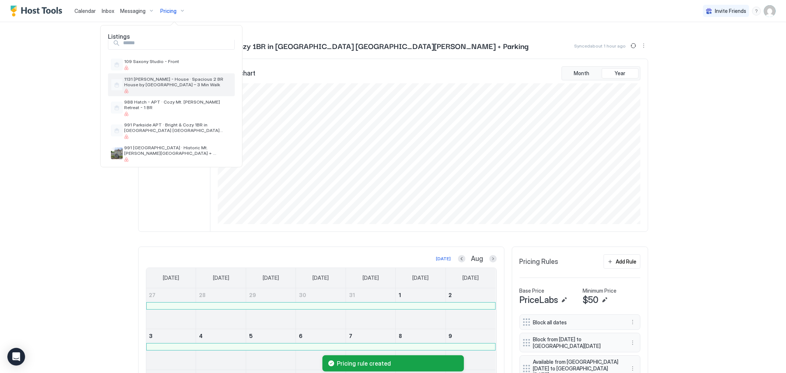
scroll to position [50, 0]
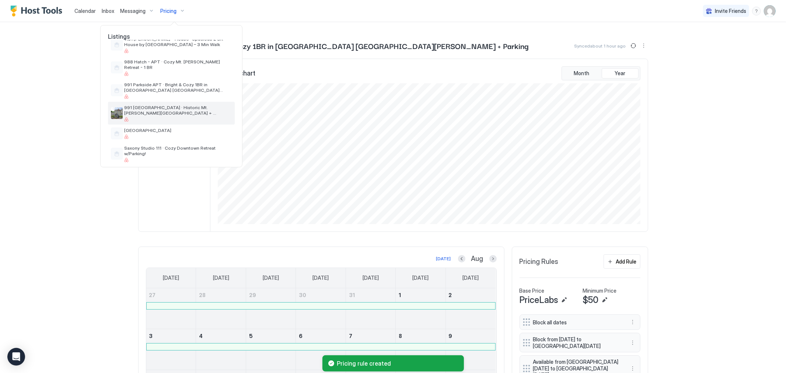
click at [174, 105] on span "991 Parkside House · Historic Mt. Adams Townhome + River View + Parking" at bounding box center [178, 110] width 108 height 11
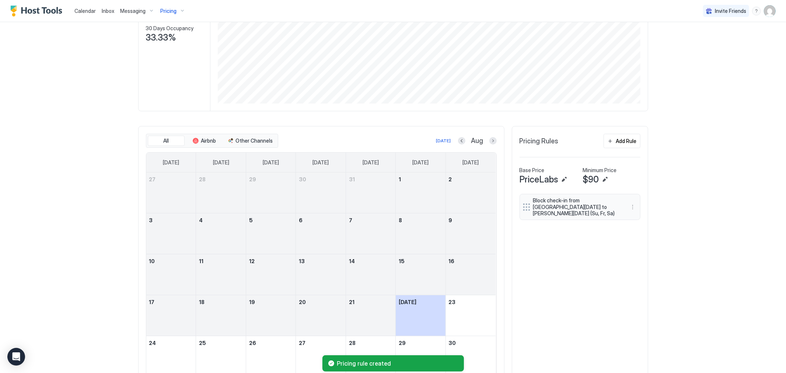
scroll to position [123, 0]
click at [621, 134] on button "Add Rule" at bounding box center [621, 139] width 37 height 14
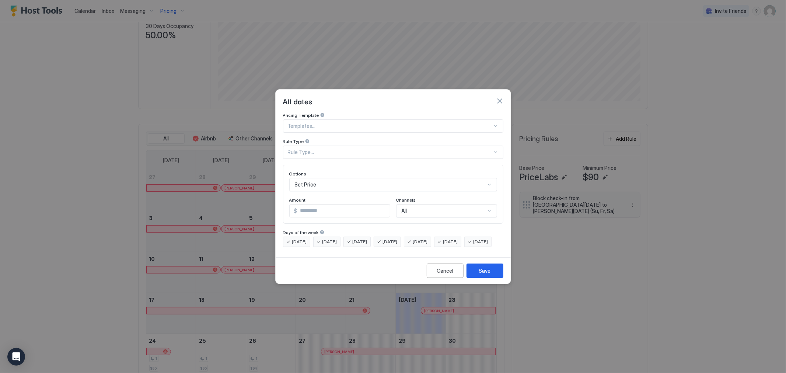
click at [328, 124] on div "Templates..." at bounding box center [393, 125] width 220 height 13
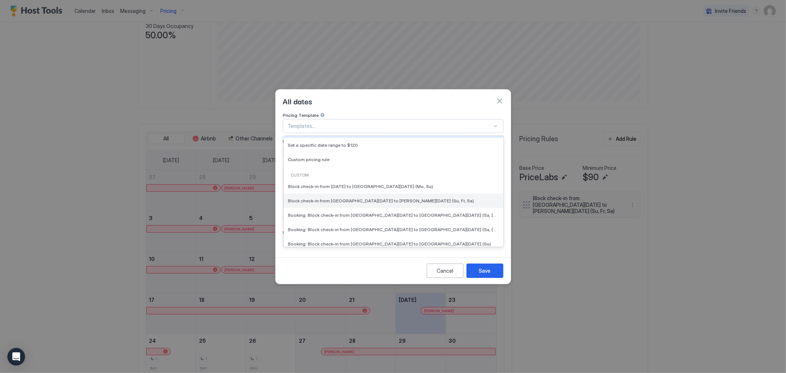
scroll to position [82, 0]
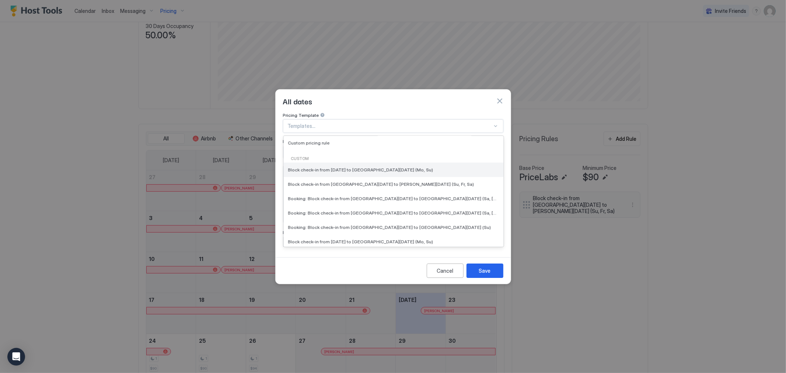
click at [340, 167] on span "Block check-in from Sun, Aug 31st 2025 to Tue, Sep 2nd 2025 (Mo, Su)" at bounding box center [360, 170] width 145 height 6
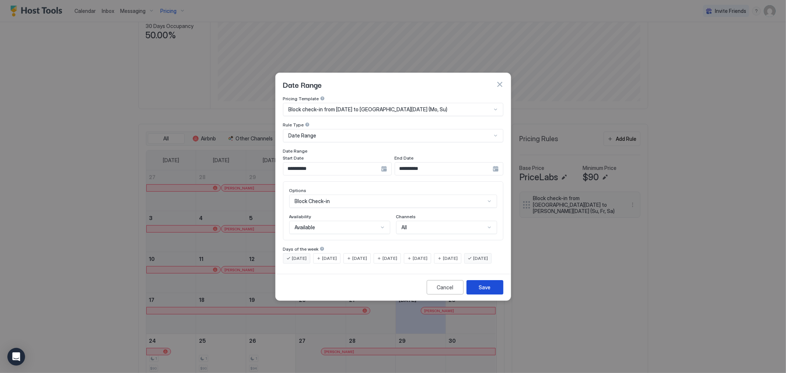
click at [486, 291] on div "Save" at bounding box center [485, 287] width 12 height 8
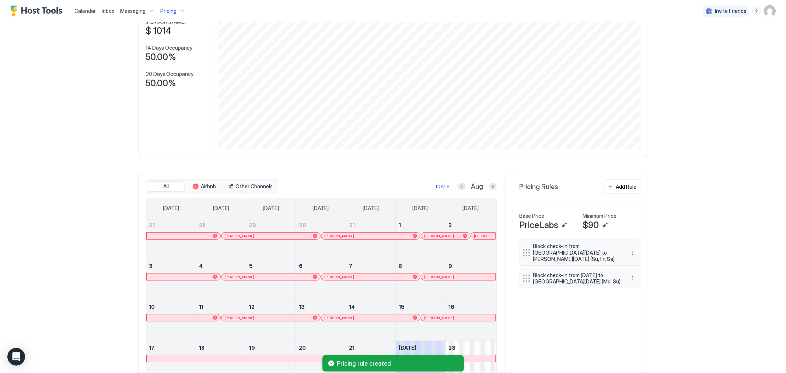
scroll to position [0, 0]
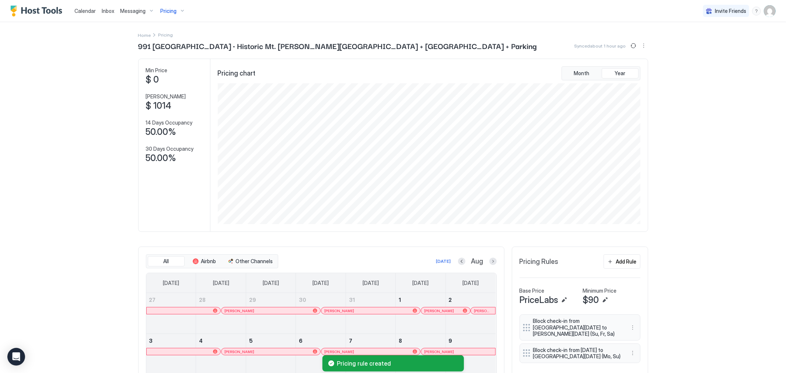
click at [185, 16] on div "Pricing" at bounding box center [172, 11] width 31 height 13
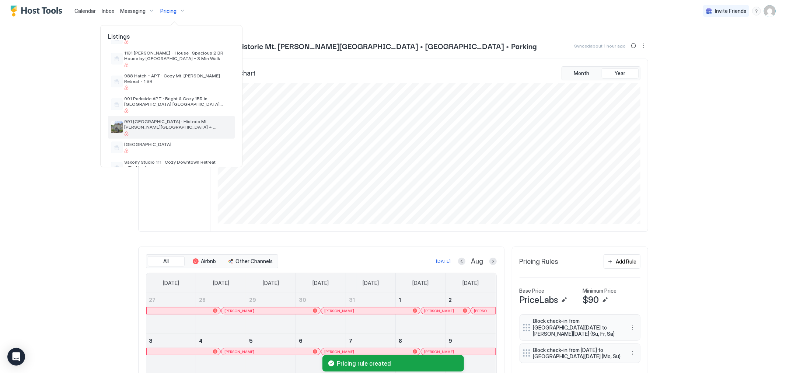
scroll to position [50, 0]
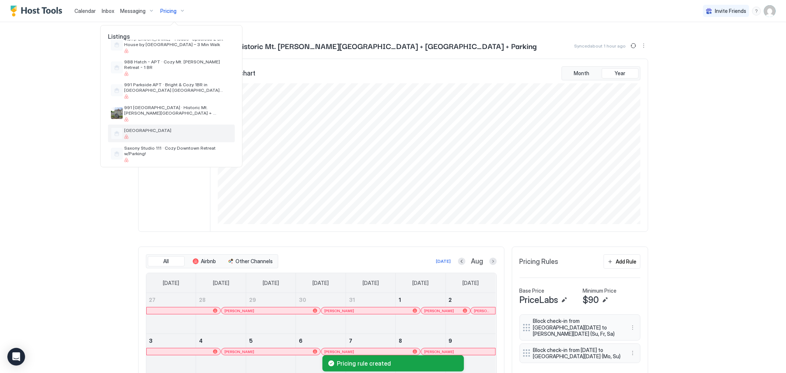
click at [181, 127] on span "Lower Parkside Apartment" at bounding box center [178, 130] width 108 height 6
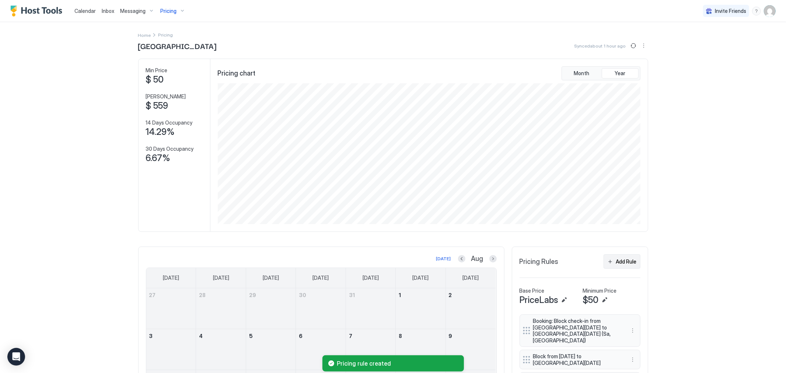
click at [617, 262] on div "Add Rule" at bounding box center [626, 262] width 21 height 8
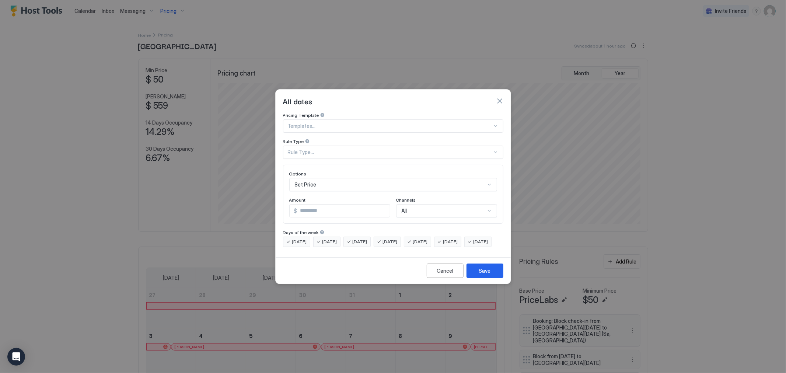
click at [373, 123] on div "Templates..." at bounding box center [393, 125] width 220 height 13
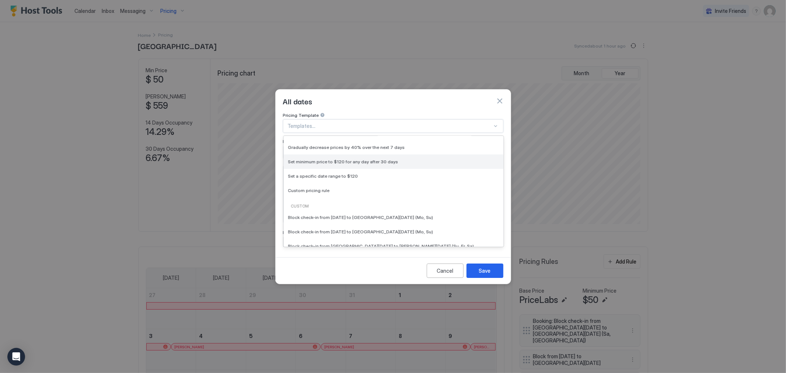
scroll to position [41, 0]
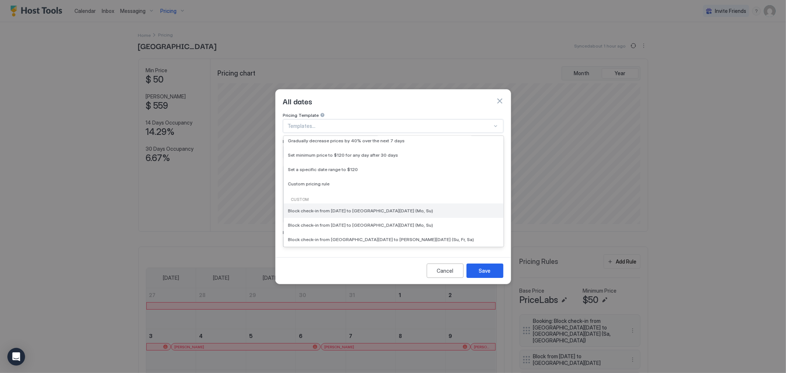
click at [373, 208] on span "Block check-in from Sun, Aug 31st 2025 to Tue, Sep 2nd 2025 (Mo, Su)" at bounding box center [360, 211] width 145 height 6
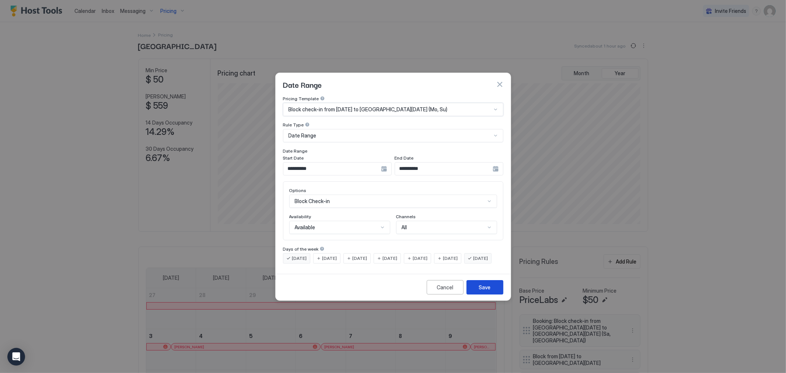
click at [486, 291] on div "Save" at bounding box center [485, 287] width 12 height 8
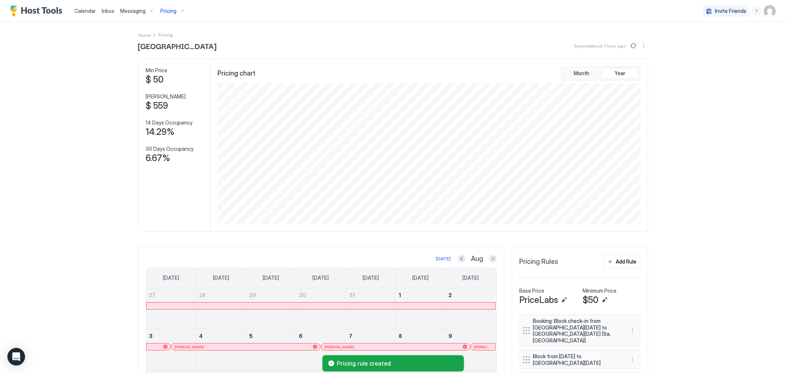
click at [168, 22] on div "Home Pricing Lower Parkside Apartment Synced about 1 hour ago Min Price $ 50 Ma…" at bounding box center [393, 285] width 510 height 527
click at [174, 14] on span "Pricing" at bounding box center [168, 11] width 16 height 7
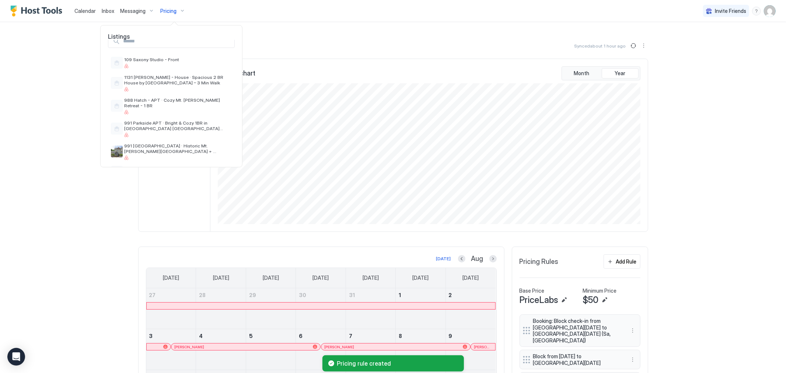
scroll to position [50, 0]
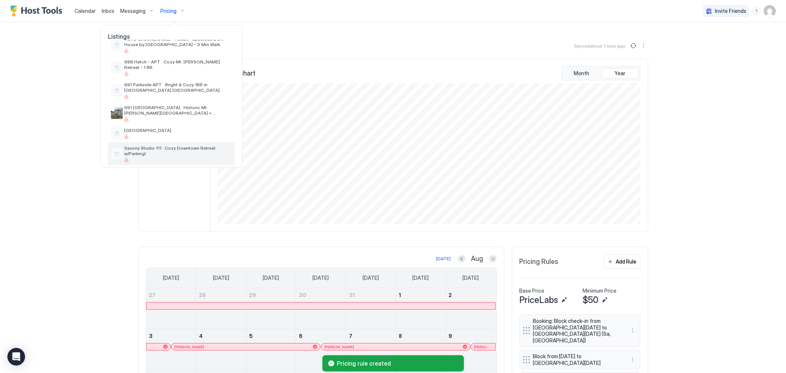
click at [172, 147] on span "Saxony Studio 111 · Cozy Downtown Retreat w/Parking!" at bounding box center [178, 150] width 108 height 11
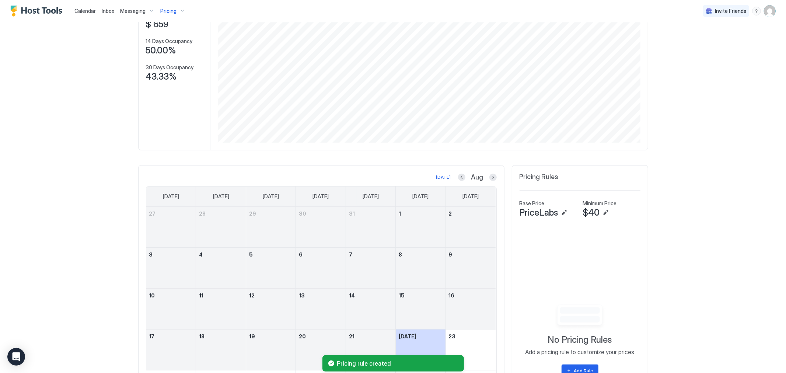
scroll to position [123, 0]
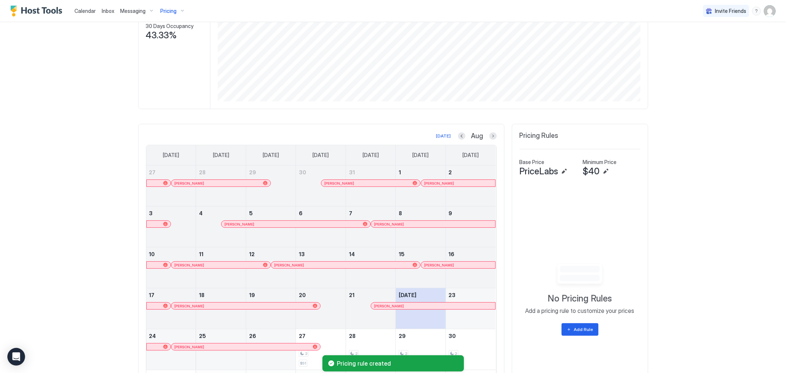
click at [573, 335] on button "Add Rule" at bounding box center [579, 329] width 37 height 13
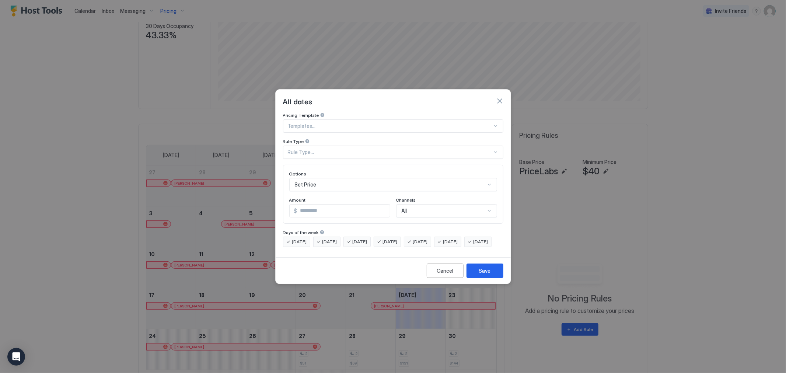
click at [385, 122] on div "Templates..." at bounding box center [393, 125] width 220 height 13
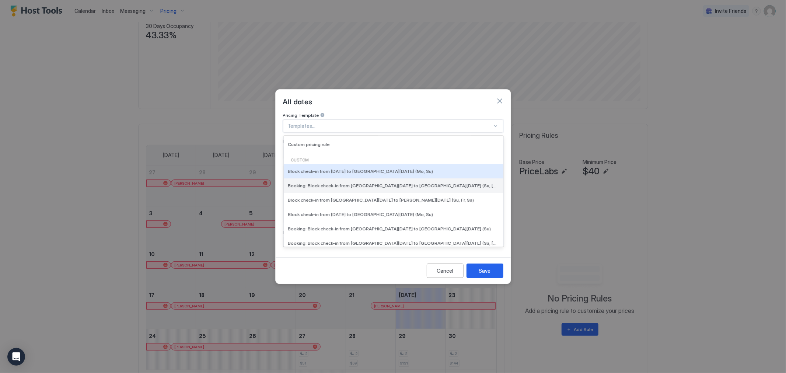
scroll to position [82, 0]
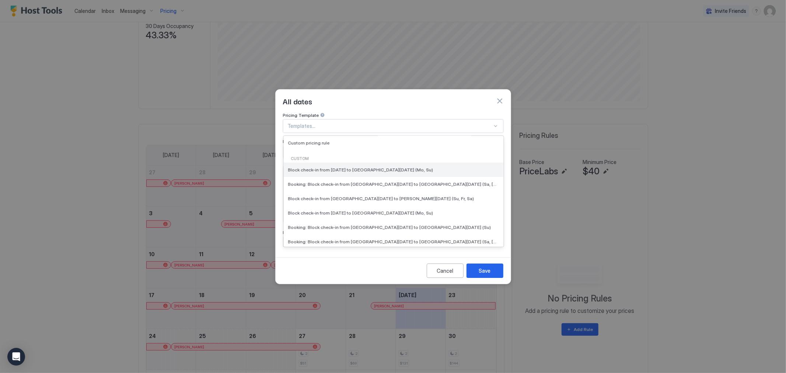
click at [337, 167] on span "Block check-in from Sun, Aug 31st 2025 to Tue, Sep 2nd 2025 (Mo, Su)" at bounding box center [360, 170] width 145 height 6
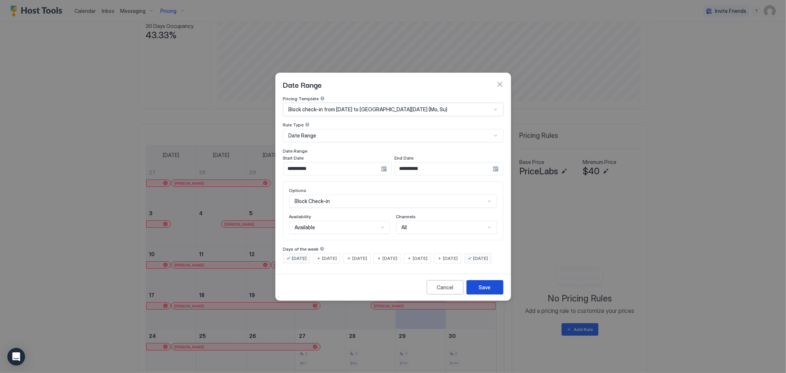
click at [490, 291] on div "Save" at bounding box center [485, 287] width 12 height 8
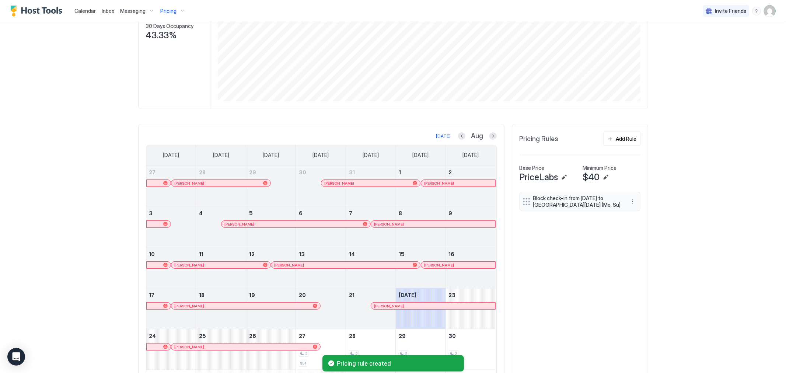
scroll to position [0, 0]
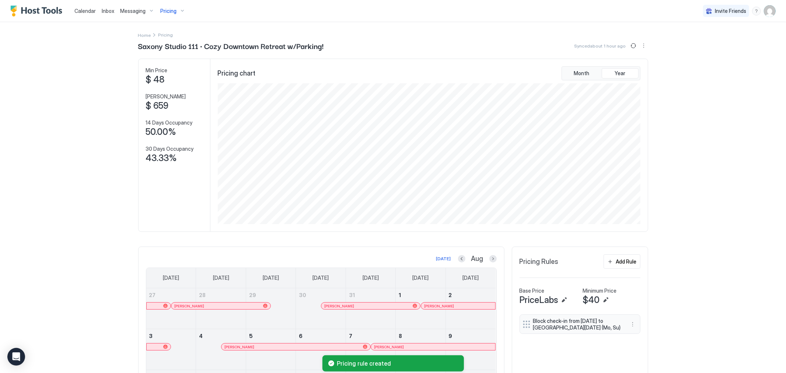
click at [86, 16] on div "Calendar" at bounding box center [84, 11] width 27 height 14
click at [87, 9] on span "Calendar" at bounding box center [84, 11] width 21 height 6
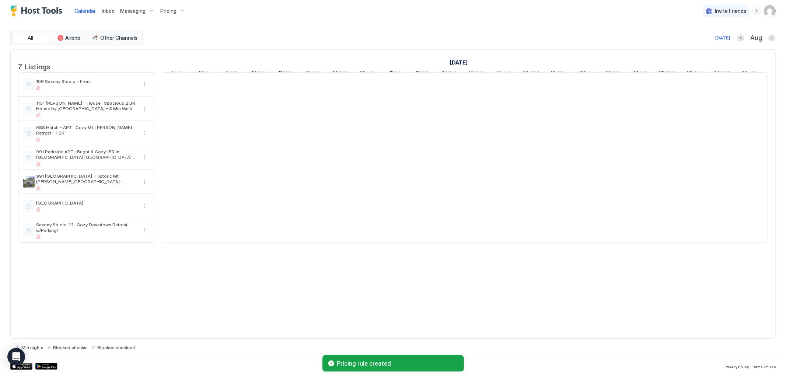
scroll to position [0, 409]
